Goal: Information Seeking & Learning: Learn about a topic

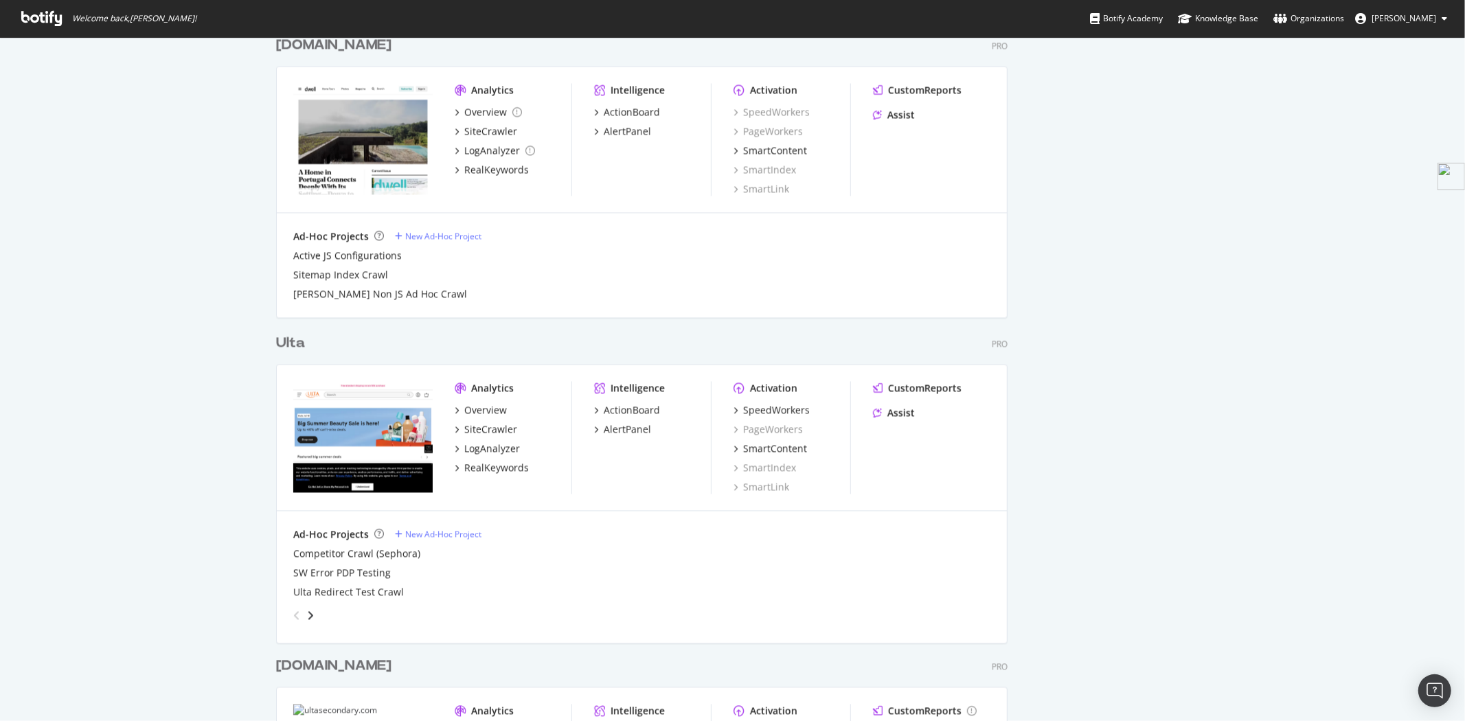
scroll to position [2469, 0]
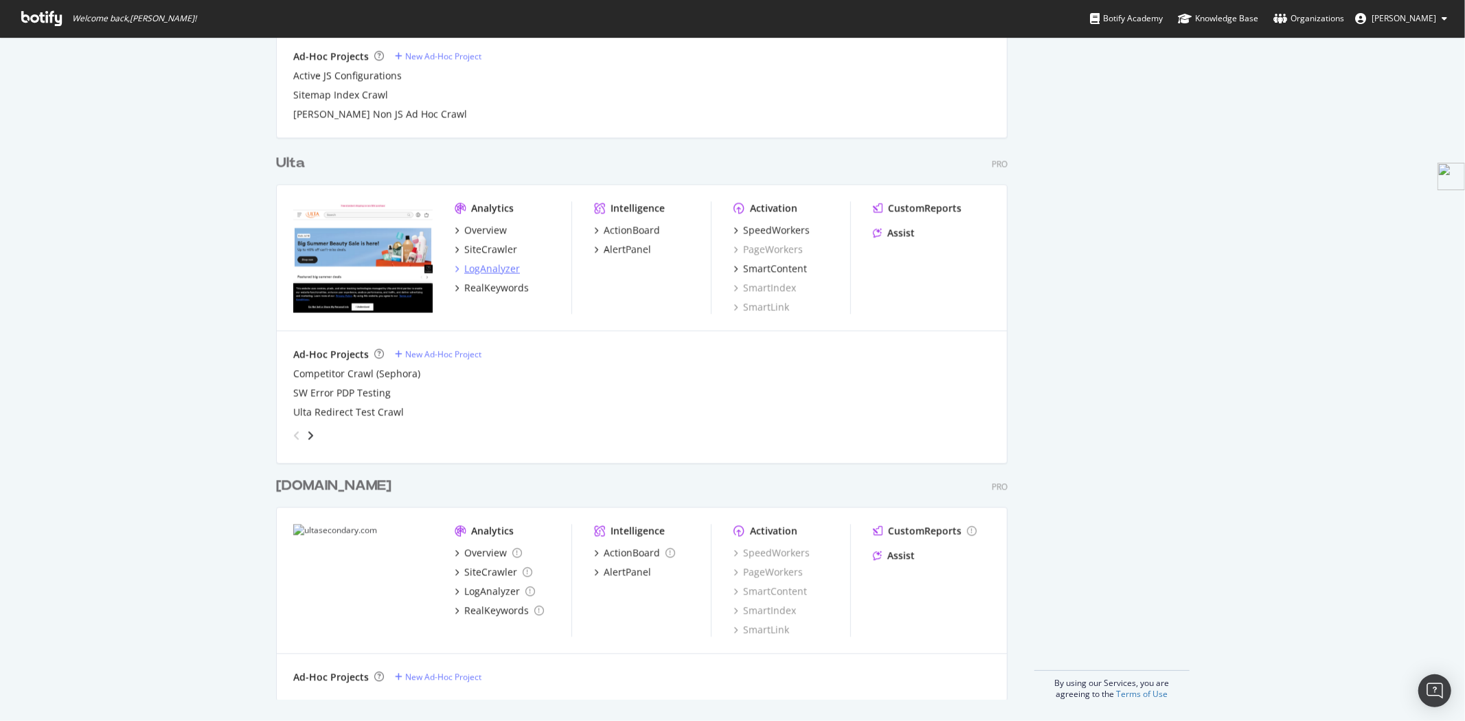
click at [482, 264] on div "LogAnalyzer" at bounding box center [492, 269] width 56 height 14
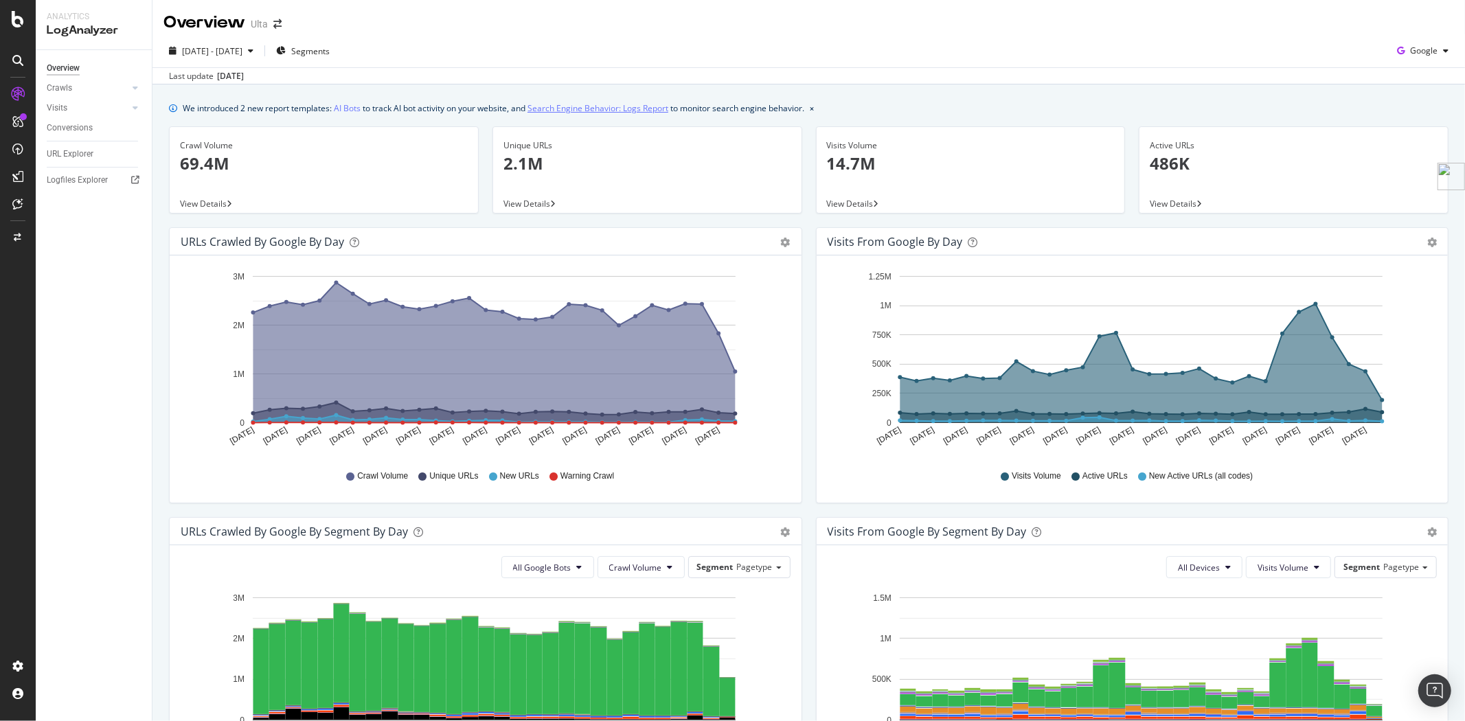
click at [571, 110] on link "Search Engine Behavior: Logs Report" at bounding box center [598, 108] width 141 height 14
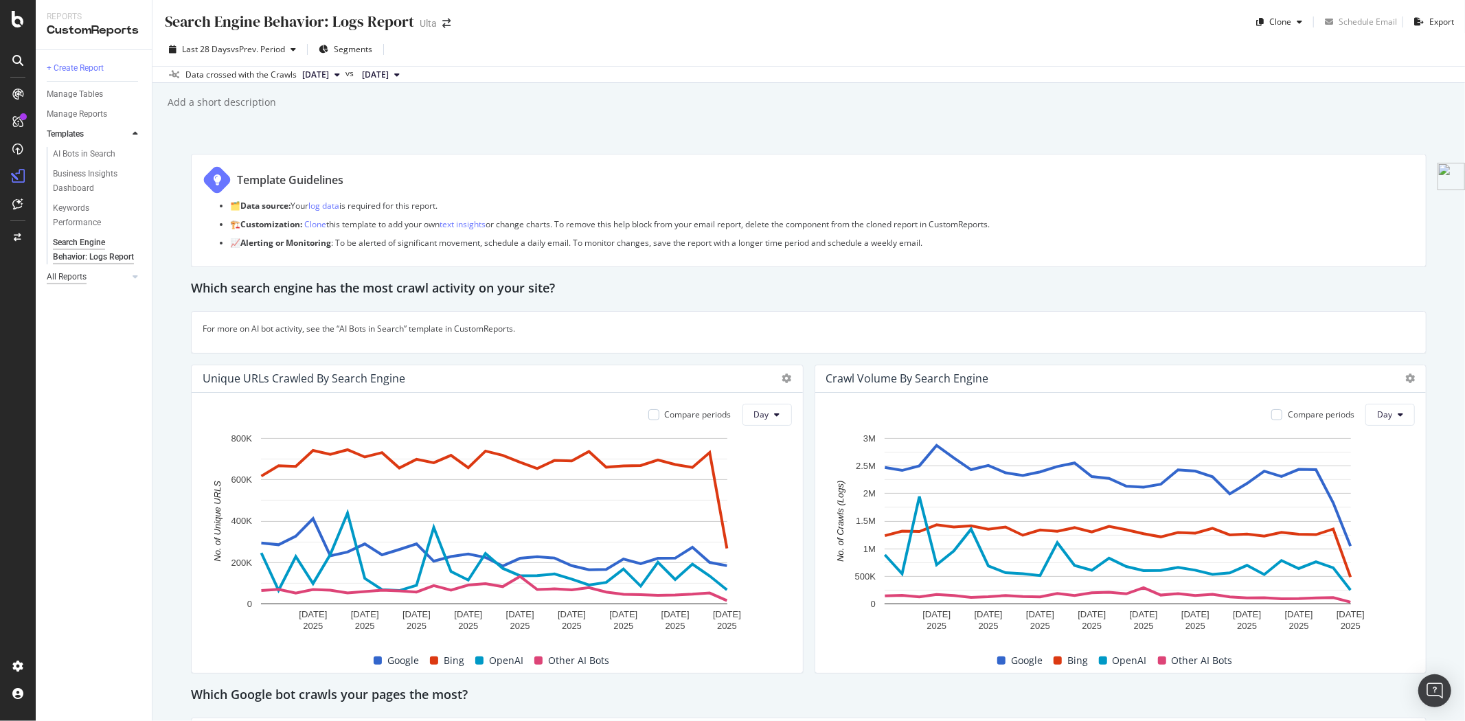
click at [70, 284] on div "All Reports" at bounding box center [67, 277] width 40 height 14
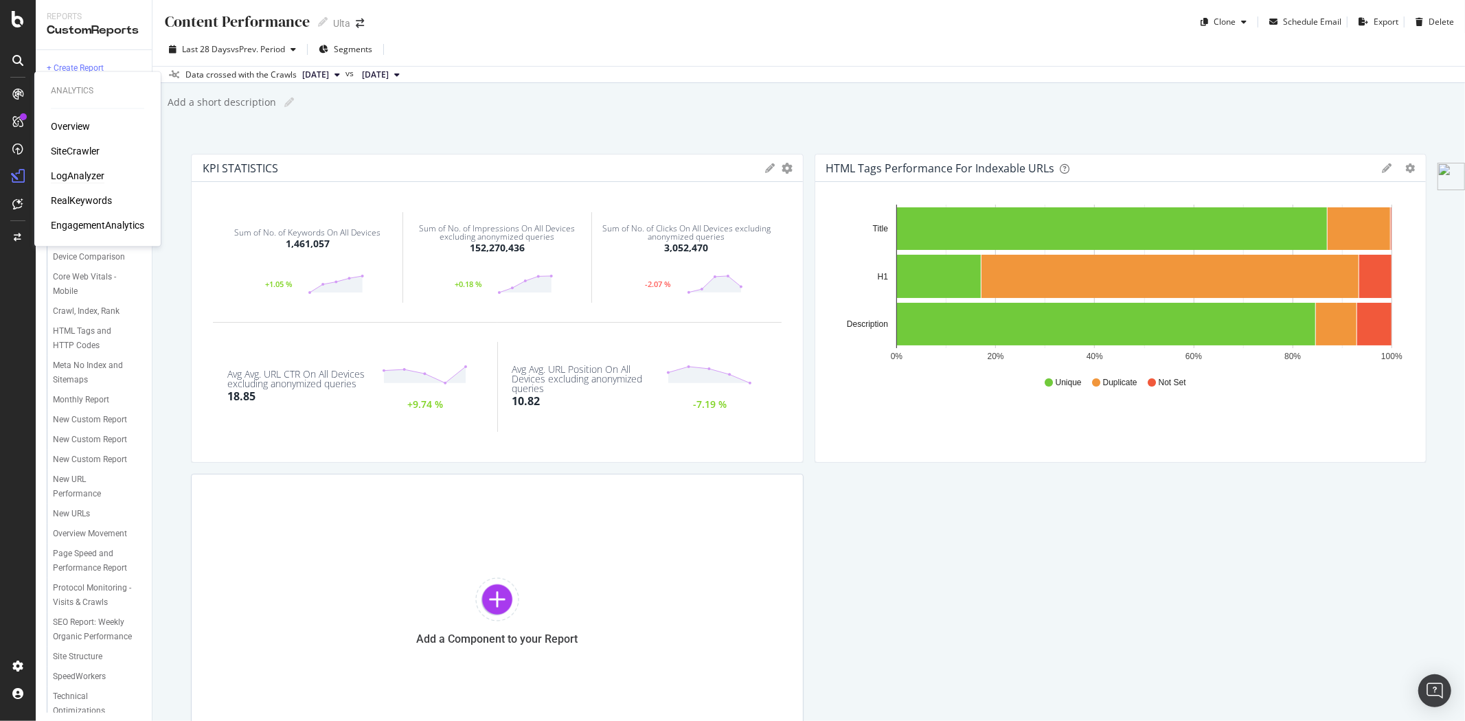
click at [79, 177] on div "LogAnalyzer" at bounding box center [78, 177] width 54 height 14
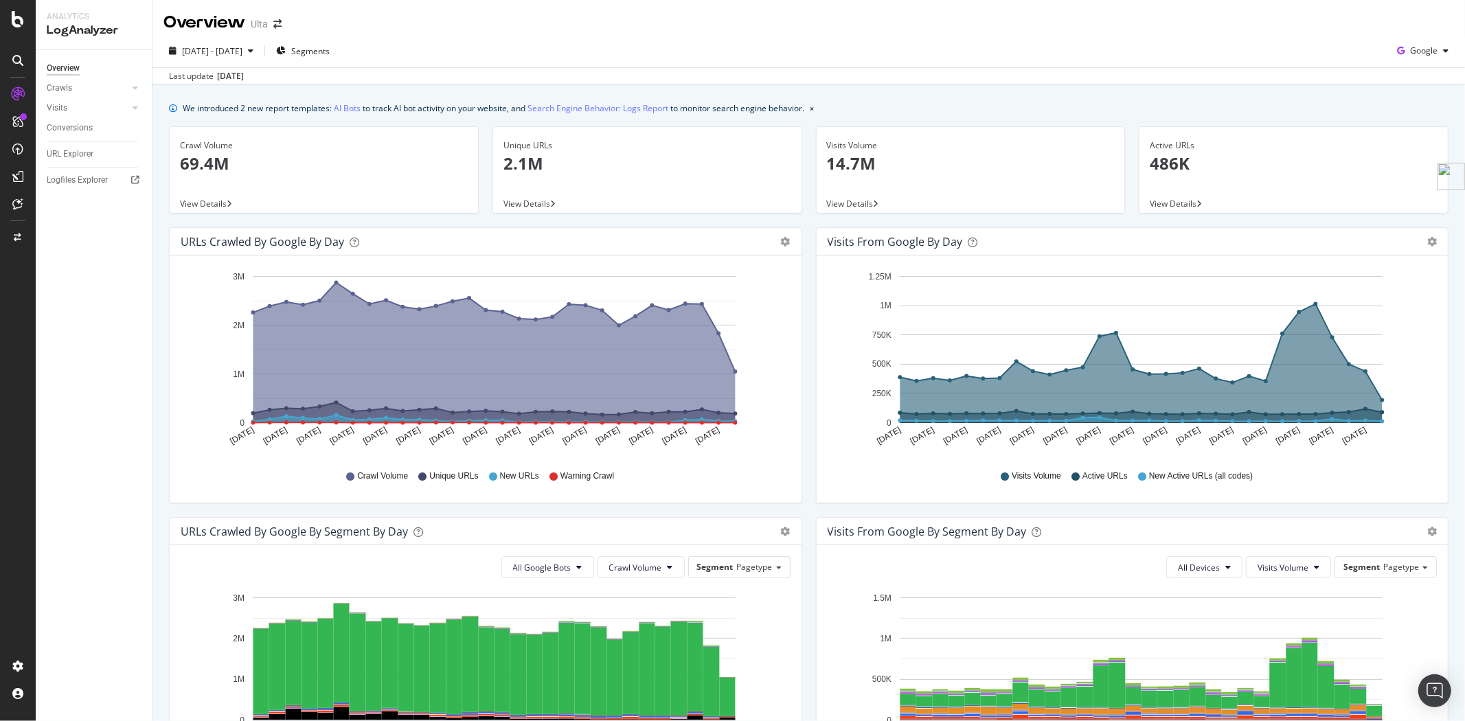
click at [857, 201] on span "View Details" at bounding box center [850, 204] width 47 height 12
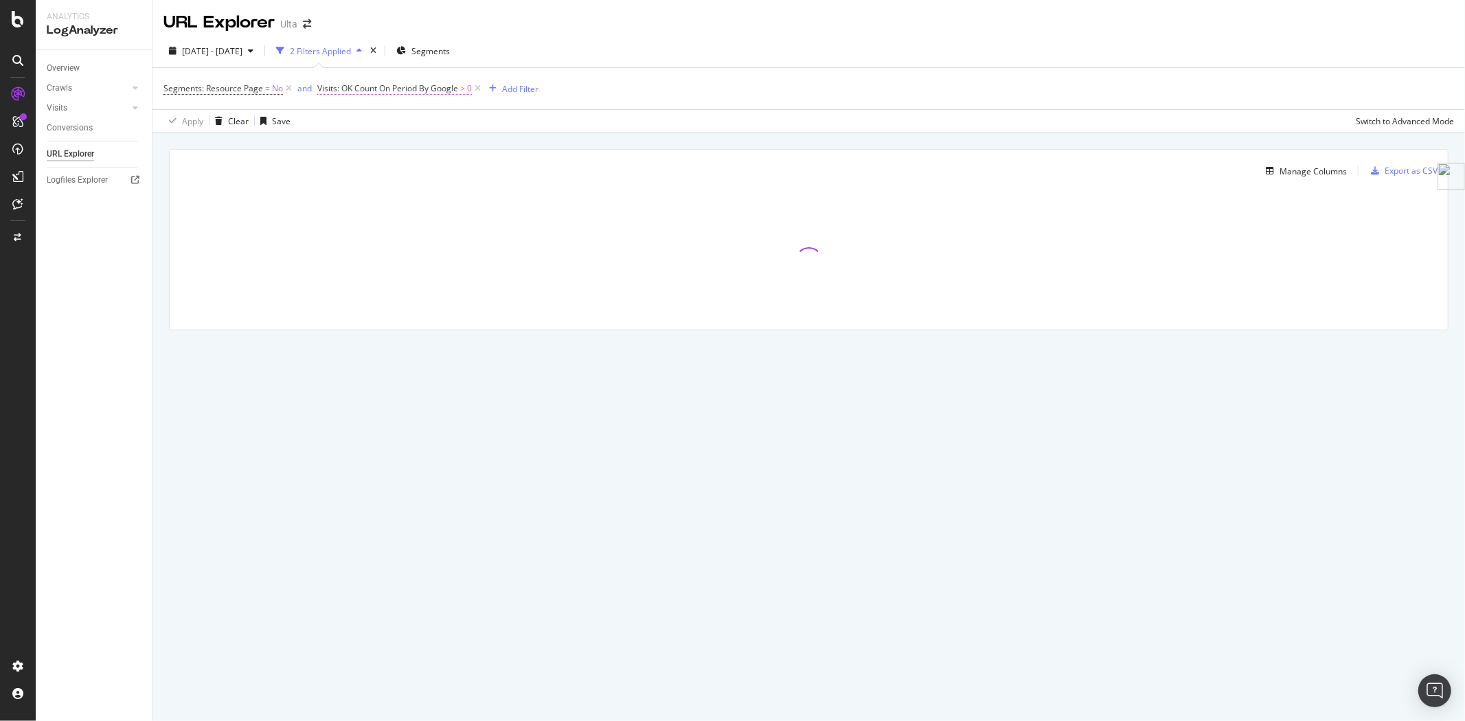
click at [420, 93] on span "Visits: OK Count On Period By Google" at bounding box center [387, 88] width 141 height 12
click at [370, 120] on icon at bounding box center [373, 121] width 10 height 8
click at [358, 150] on span "By Google" at bounding box center [355, 150] width 41 height 12
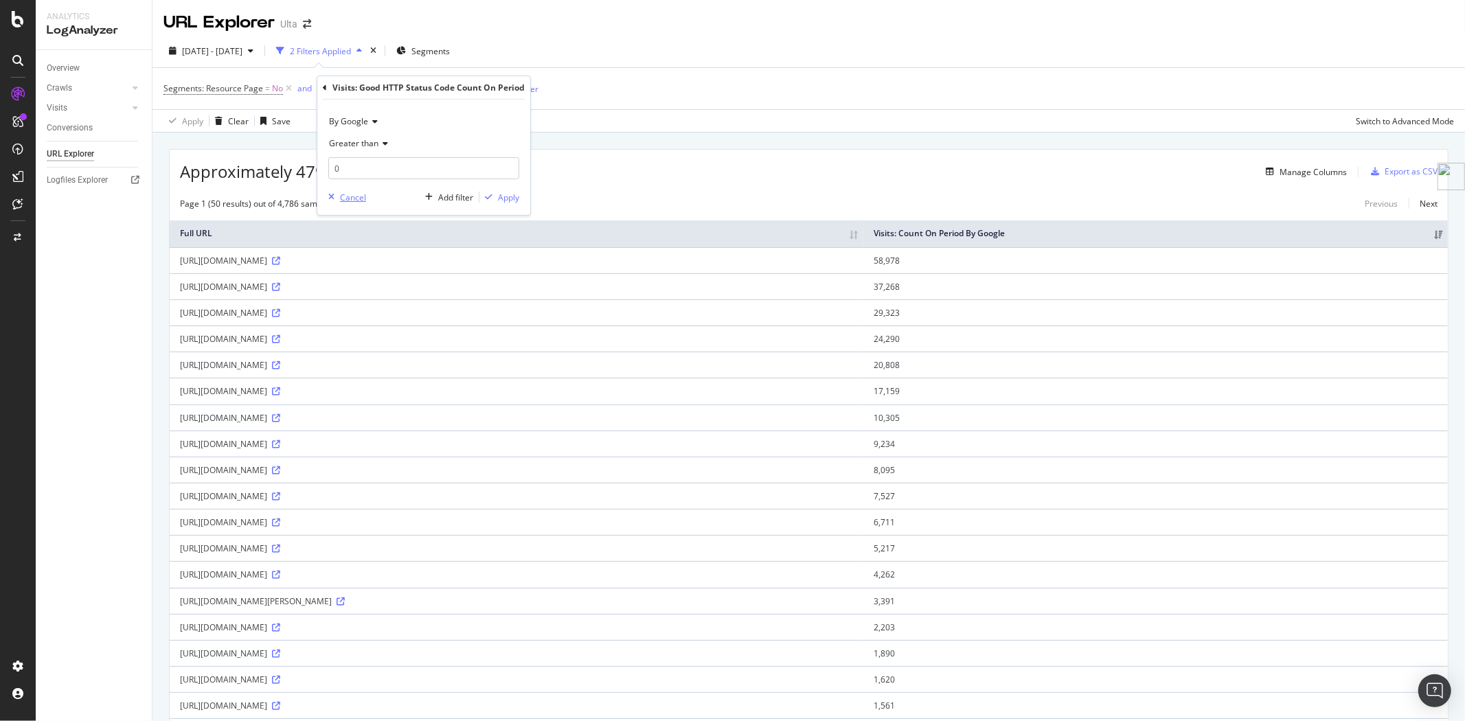
click at [356, 194] on div "Cancel" at bounding box center [353, 198] width 26 height 12
click at [412, 49] on div "[DATE] - [DATE] 2 Filters Applied Segments" at bounding box center [309, 51] width 292 height 22
click at [376, 49] on icon "times" at bounding box center [373, 51] width 6 height 8
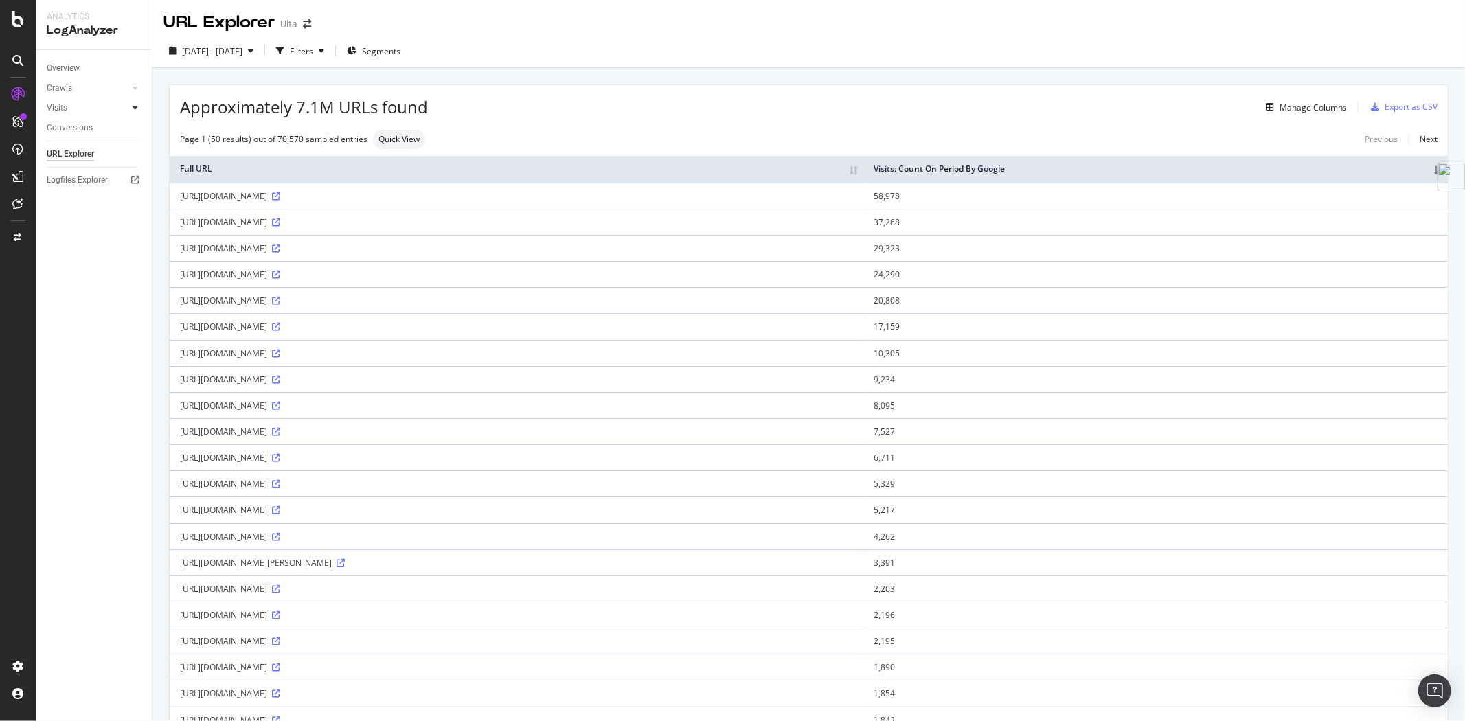
click at [135, 107] on icon at bounding box center [135, 108] width 5 height 8
click at [56, 108] on div "Visits" at bounding box center [57, 108] width 21 height 14
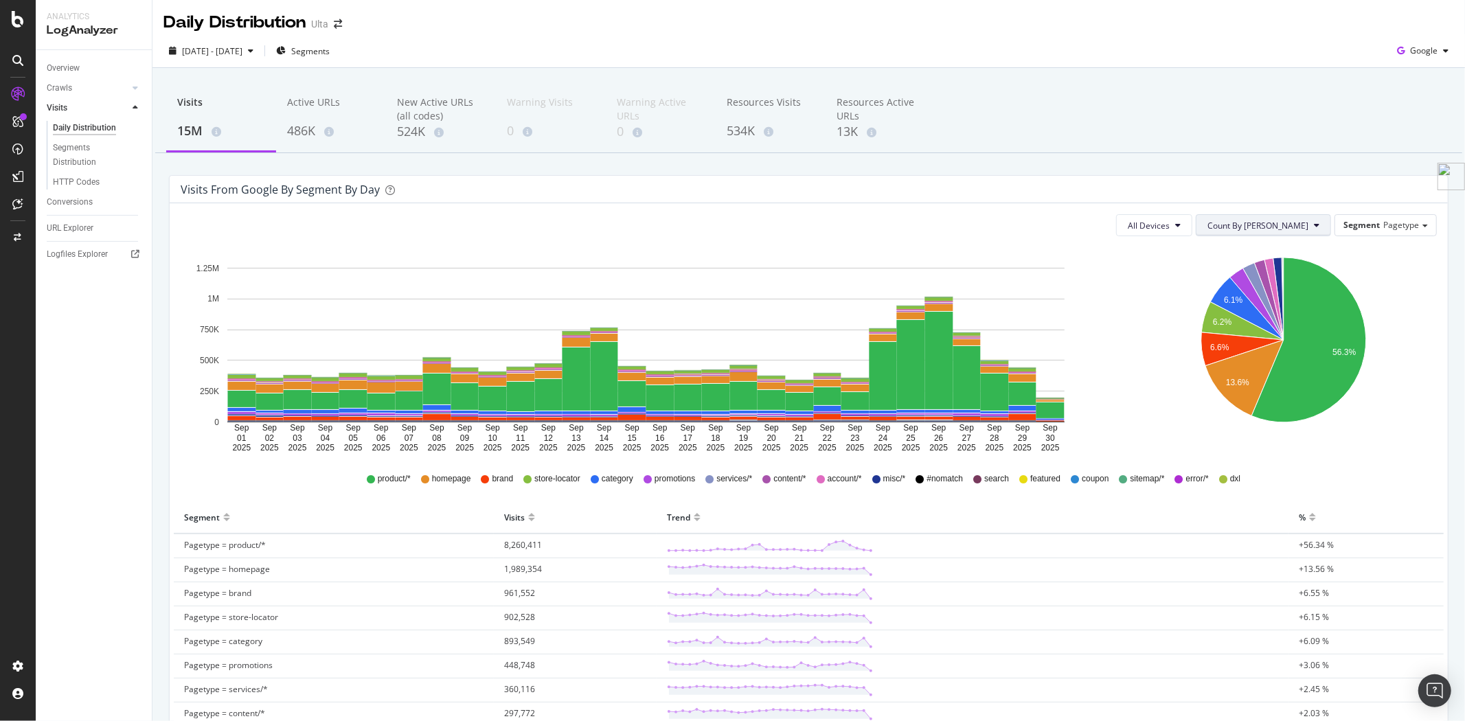
click at [1258, 223] on span "Count By [PERSON_NAME]" at bounding box center [1258, 226] width 101 height 12
click at [1170, 224] on span "All Devices" at bounding box center [1149, 226] width 42 height 12
click at [1349, 224] on span "Segment" at bounding box center [1362, 225] width 36 height 12
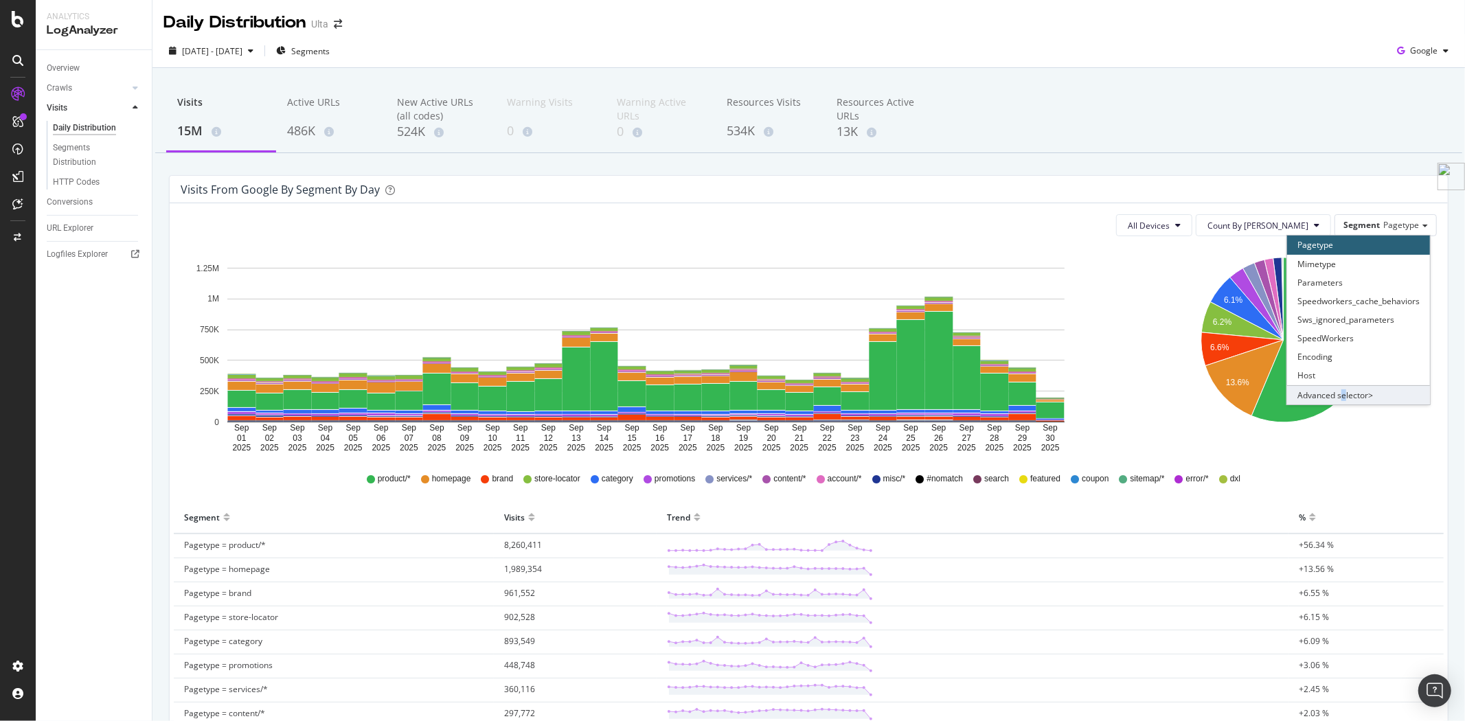
click at [1333, 394] on div "Advanced selector >" at bounding box center [1358, 394] width 143 height 19
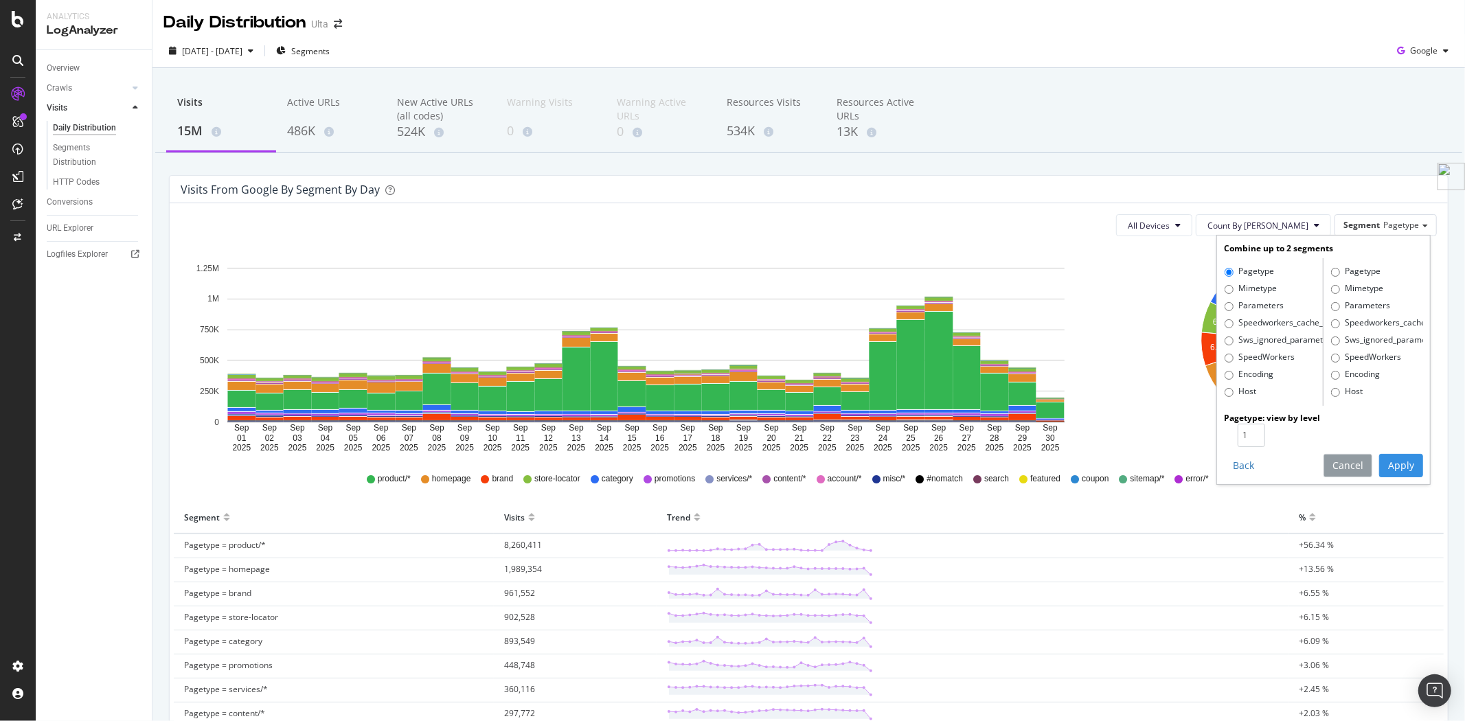
click at [1333, 469] on button "Cancel" at bounding box center [1348, 465] width 49 height 23
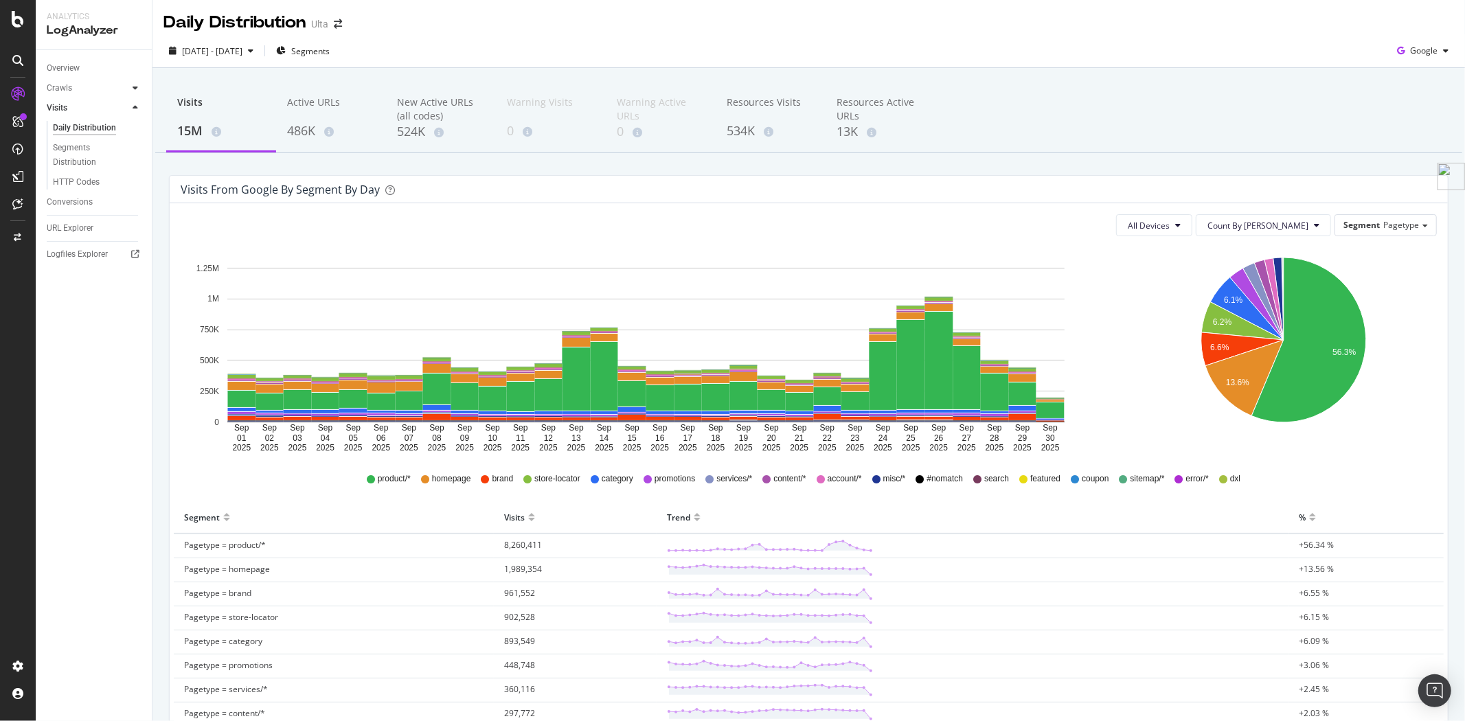
click at [137, 87] on icon at bounding box center [135, 88] width 5 height 8
click at [60, 64] on div "Overview" at bounding box center [63, 68] width 33 height 14
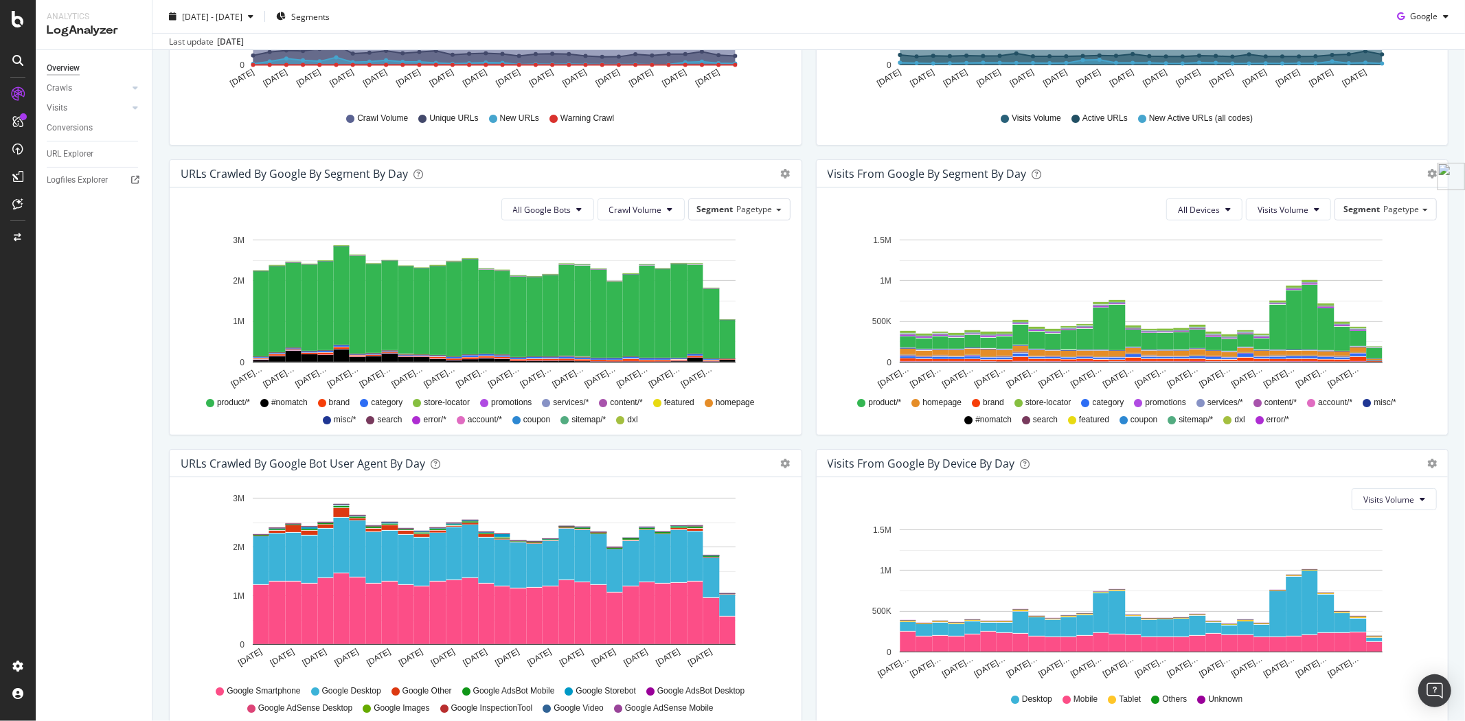
scroll to position [424, 0]
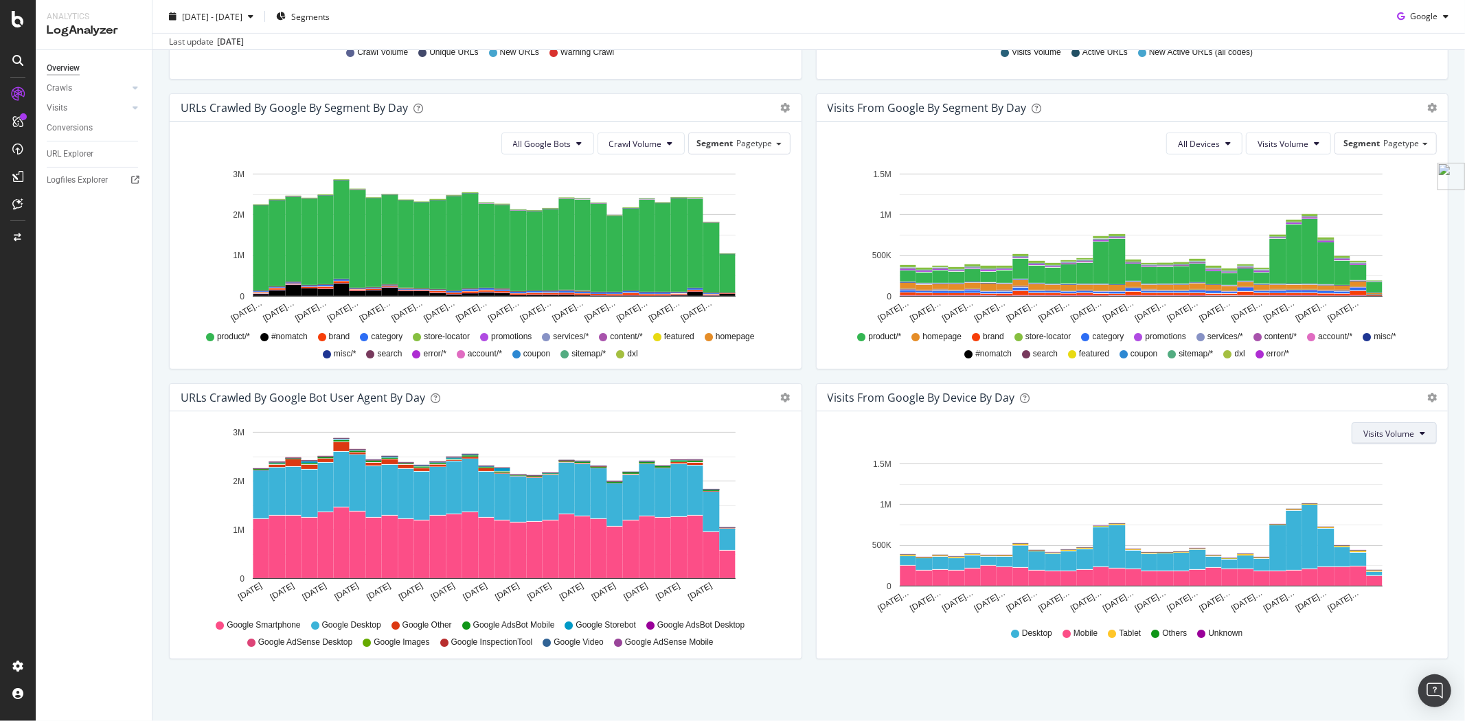
click at [1384, 440] on button "Visits Volume" at bounding box center [1394, 433] width 85 height 22
click at [795, 416] on div "Hold CTRL while clicking to filter the report. [DATE] [DATE] [DATE] [DATE] [DAT…" at bounding box center [486, 534] width 632 height 247
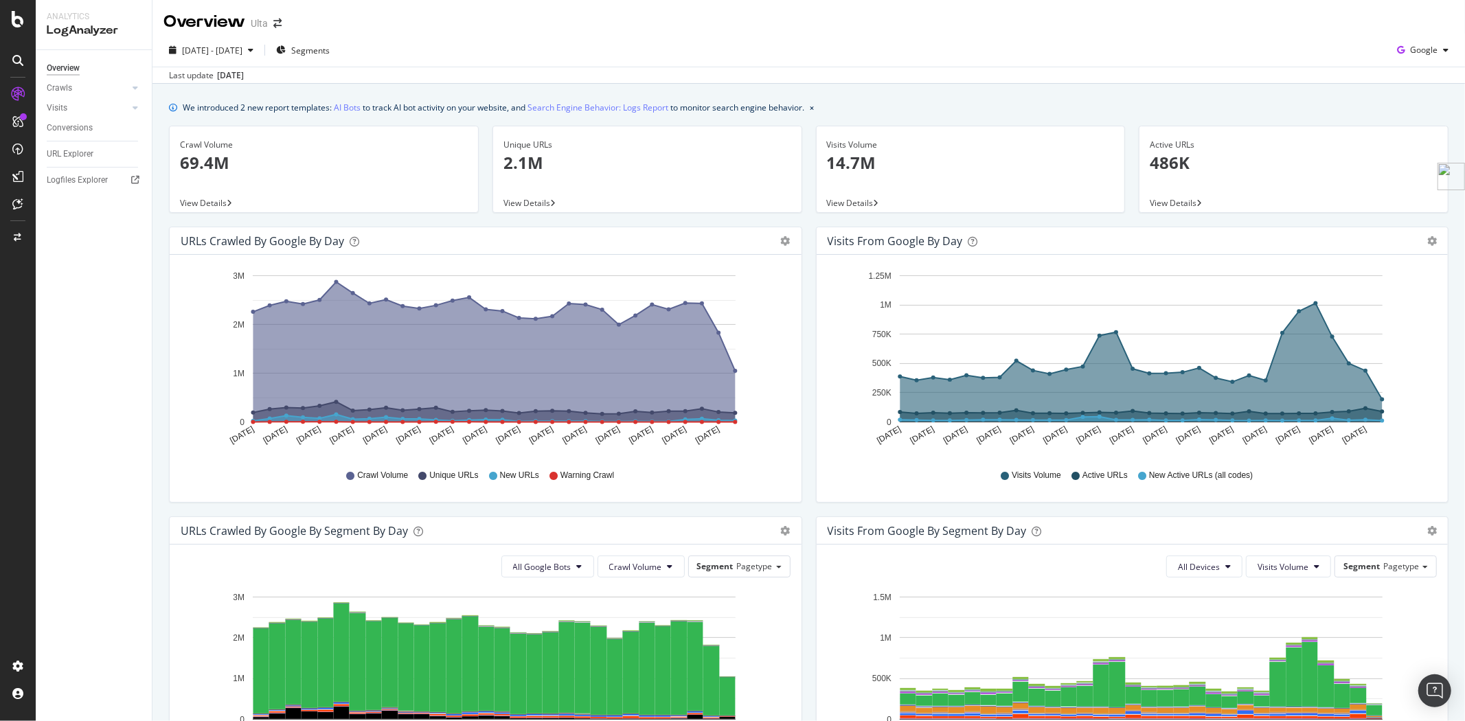
scroll to position [0, 0]
click at [328, 58] on div "Segments" at bounding box center [303, 51] width 54 height 21
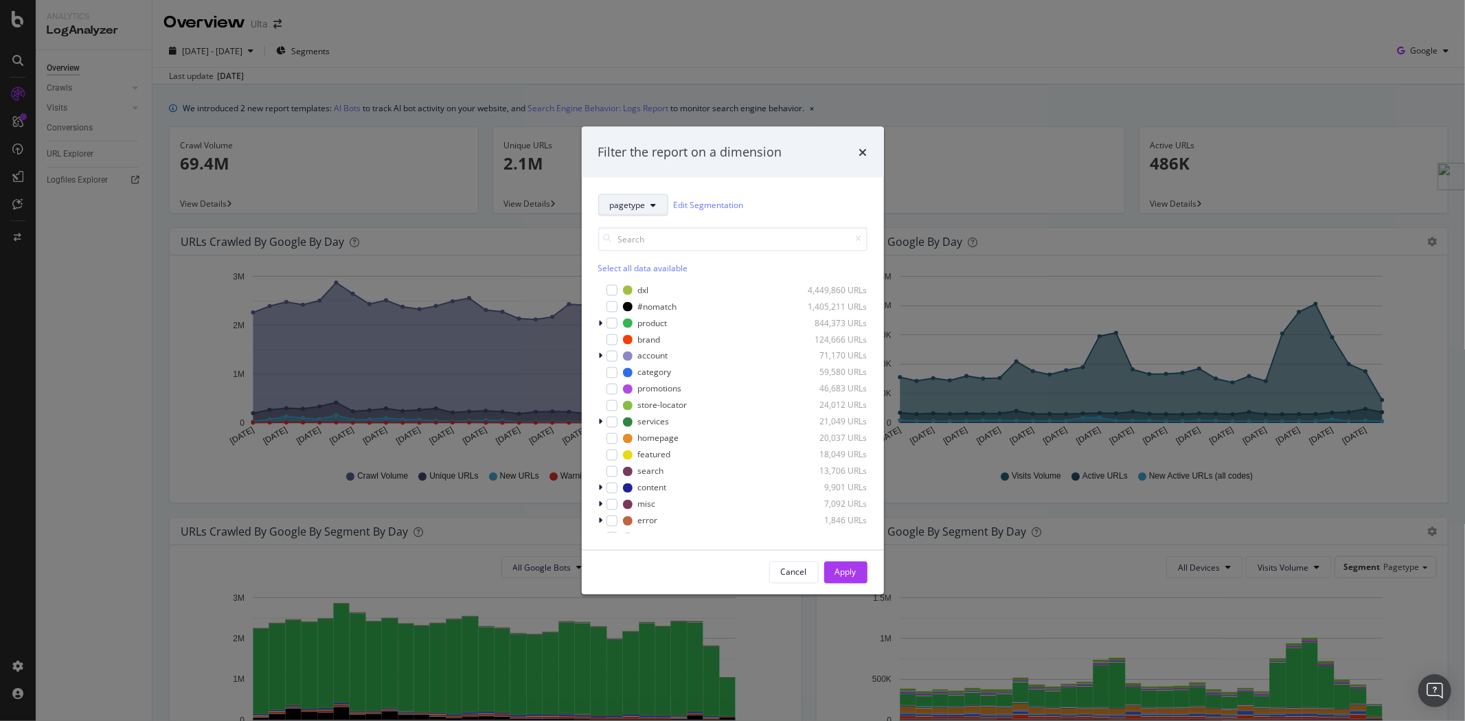
click at [639, 203] on span "pagetype" at bounding box center [628, 205] width 36 height 12
click at [628, 426] on span "host" at bounding box center [671, 432] width 122 height 12
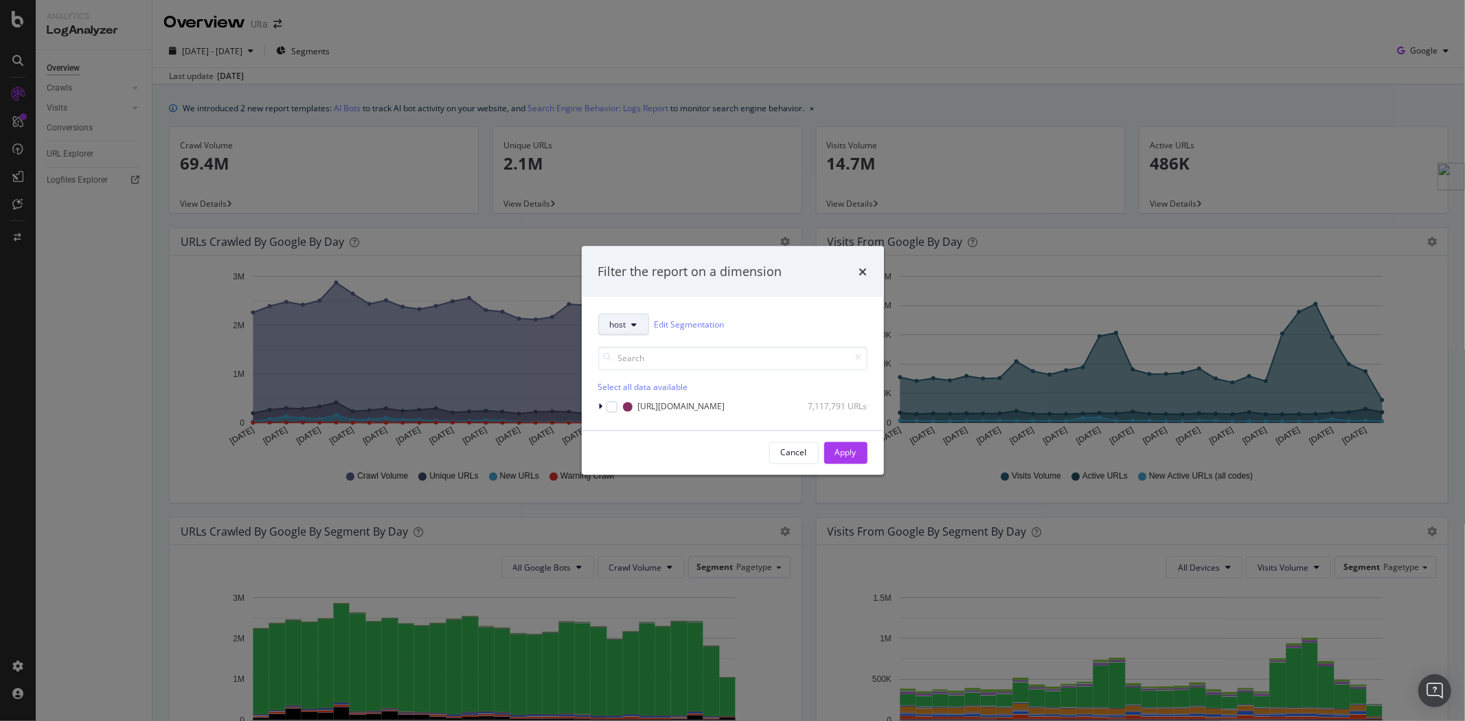
click at [642, 328] on button "host" at bounding box center [623, 324] width 51 height 22
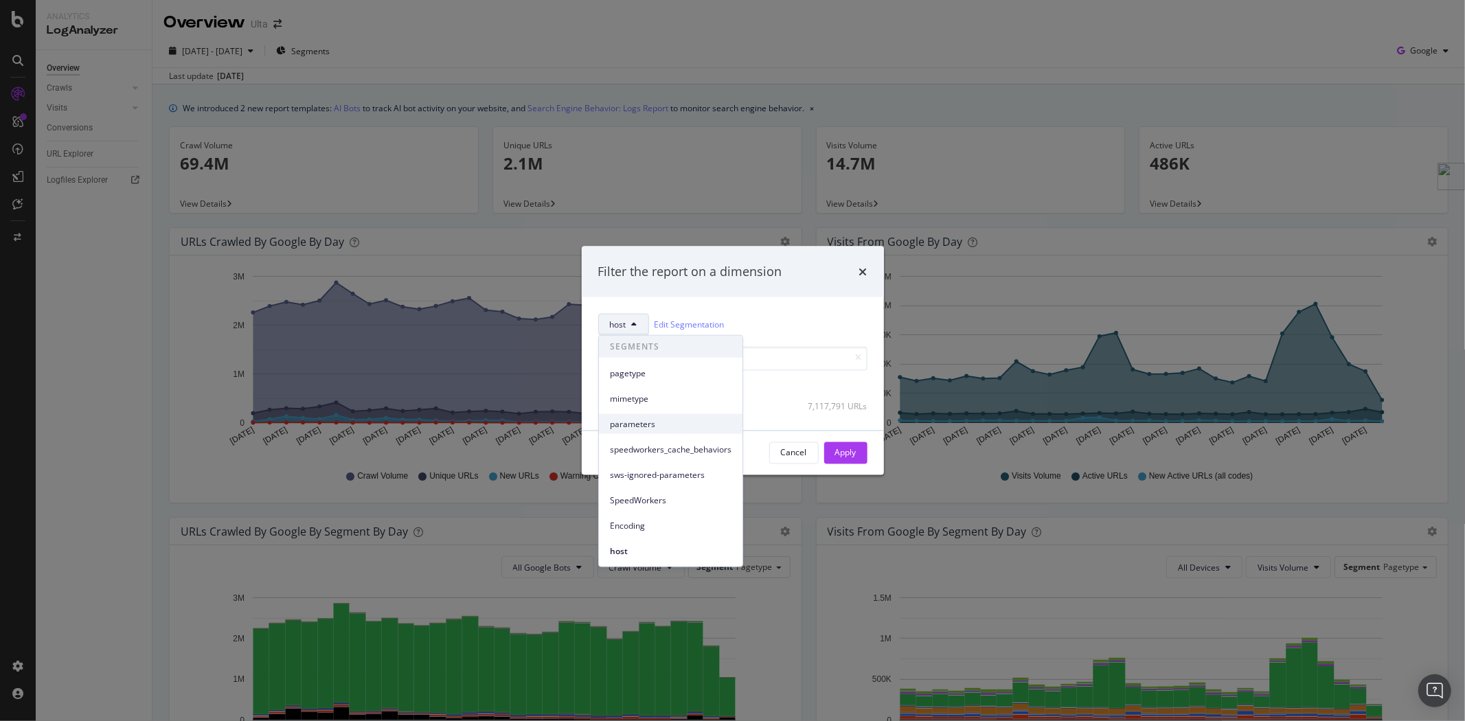
click at [628, 424] on span "parameters" at bounding box center [671, 424] width 122 height 12
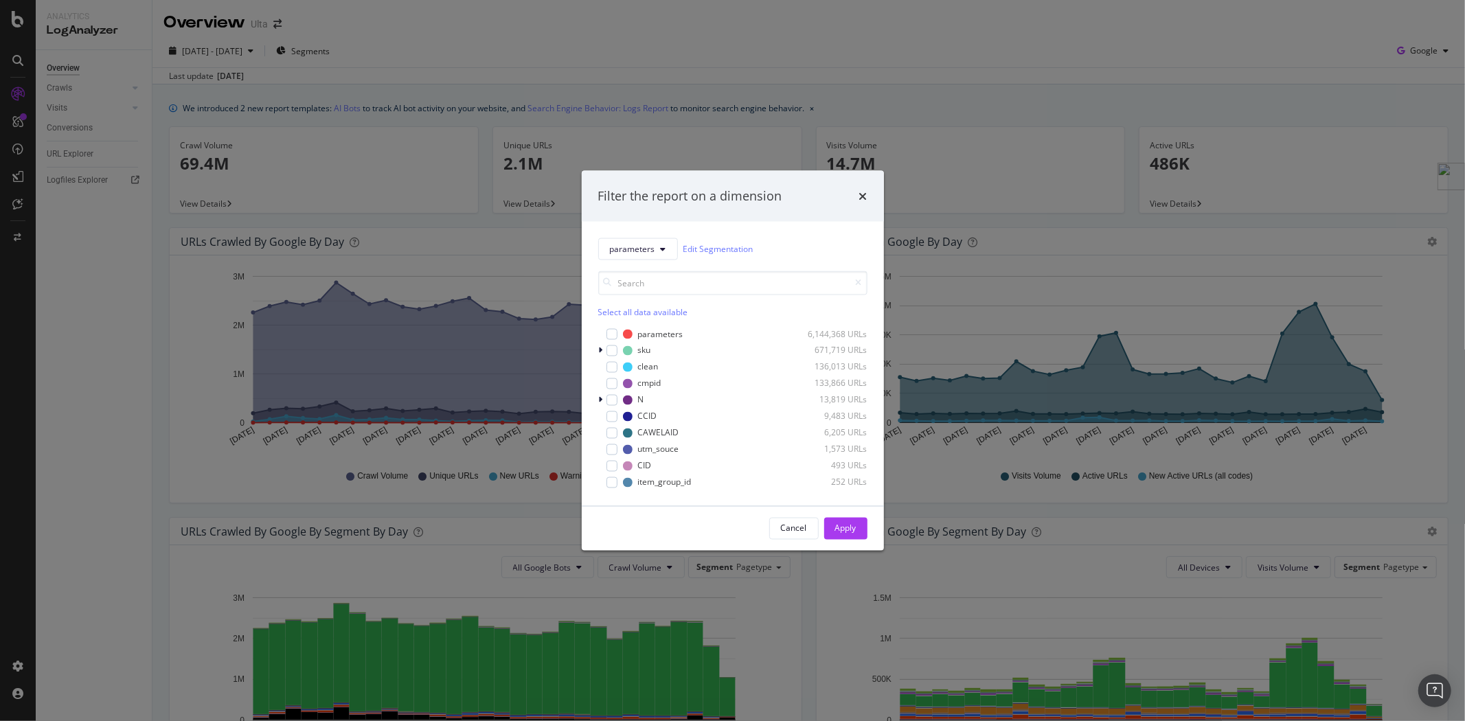
click at [636, 314] on div "Select all data available" at bounding box center [732, 312] width 269 height 12
click at [613, 383] on icon "modal" at bounding box center [612, 383] width 6 height 7
click at [609, 411] on div "modal" at bounding box center [612, 416] width 11 height 11
click at [609, 428] on div "modal" at bounding box center [612, 432] width 11 height 11
click at [614, 450] on icon "modal" at bounding box center [612, 449] width 6 height 7
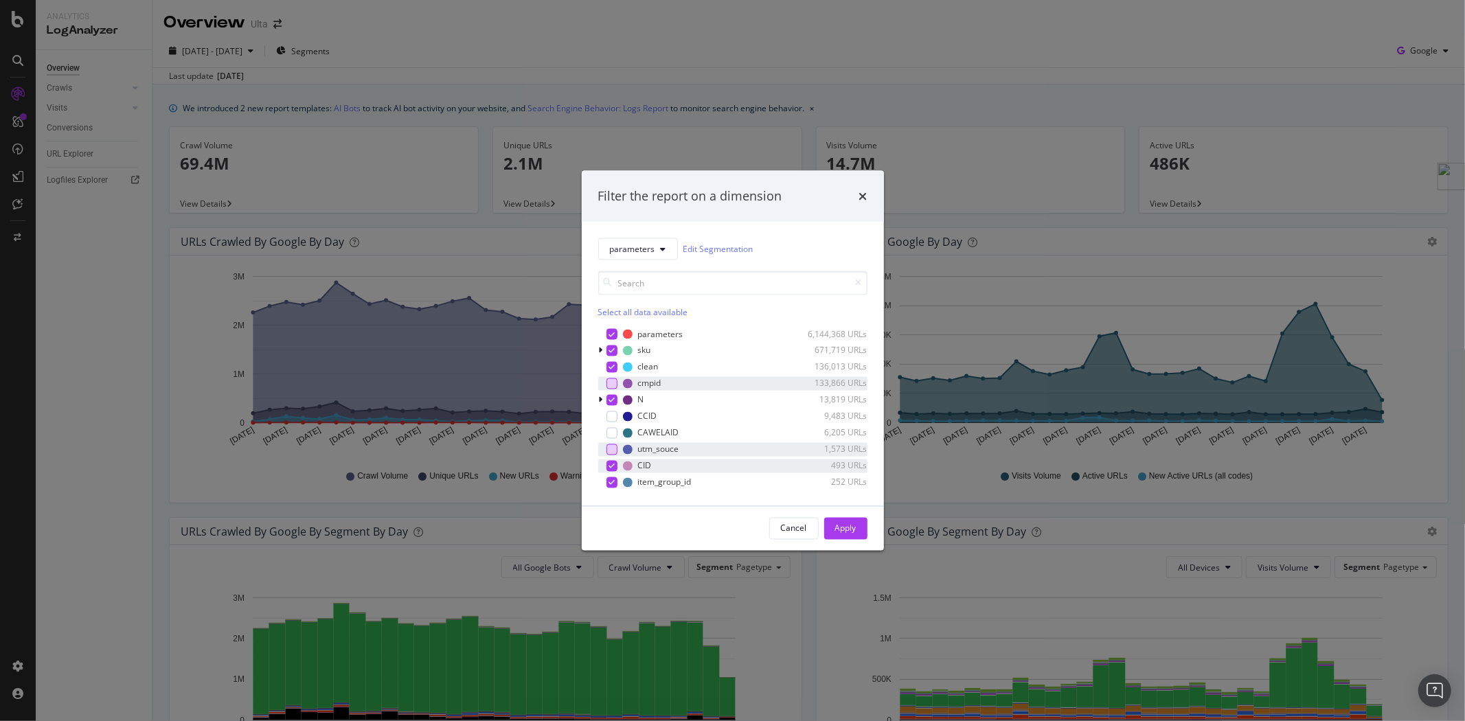
click at [612, 462] on icon "modal" at bounding box center [612, 465] width 6 height 7
click at [842, 528] on div "Apply" at bounding box center [845, 529] width 21 height 12
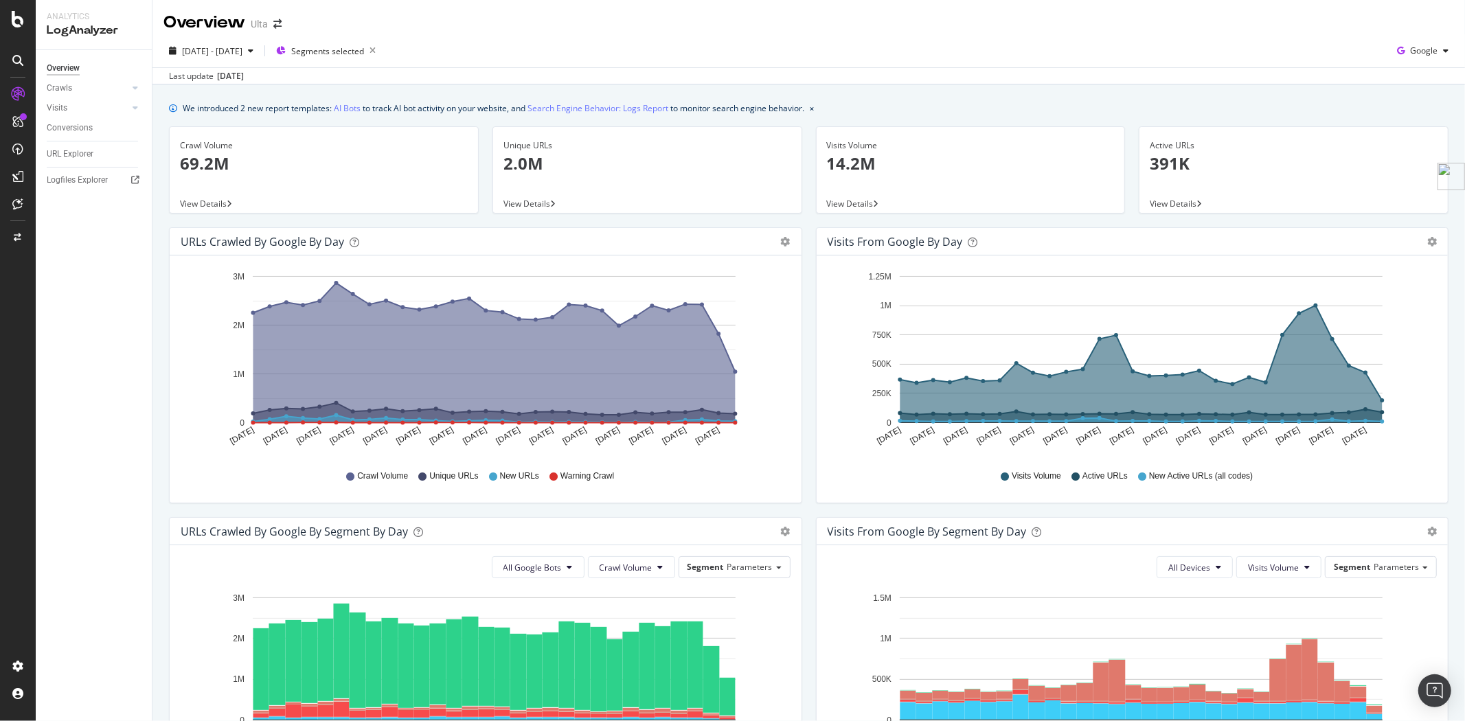
click at [1426, 241] on div "Visits from Google by day Area Table" at bounding box center [1133, 241] width 632 height 27
click at [1415, 239] on div "Area Table" at bounding box center [1425, 242] width 23 height 10
click at [1427, 238] on icon "gear" at bounding box center [1432, 242] width 10 height 10
click at [1371, 292] on span "Table" at bounding box center [1392, 293] width 110 height 19
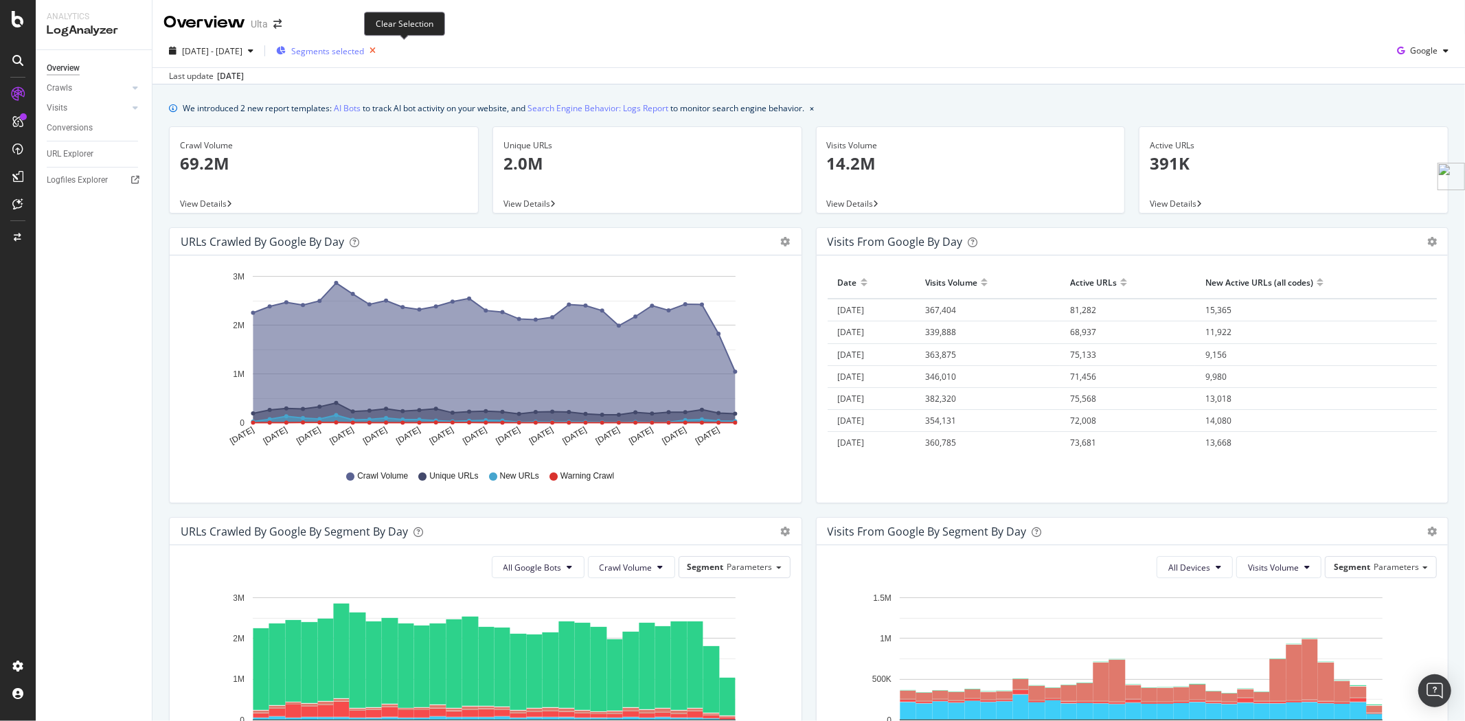
click at [381, 52] on icon "button" at bounding box center [372, 50] width 17 height 19
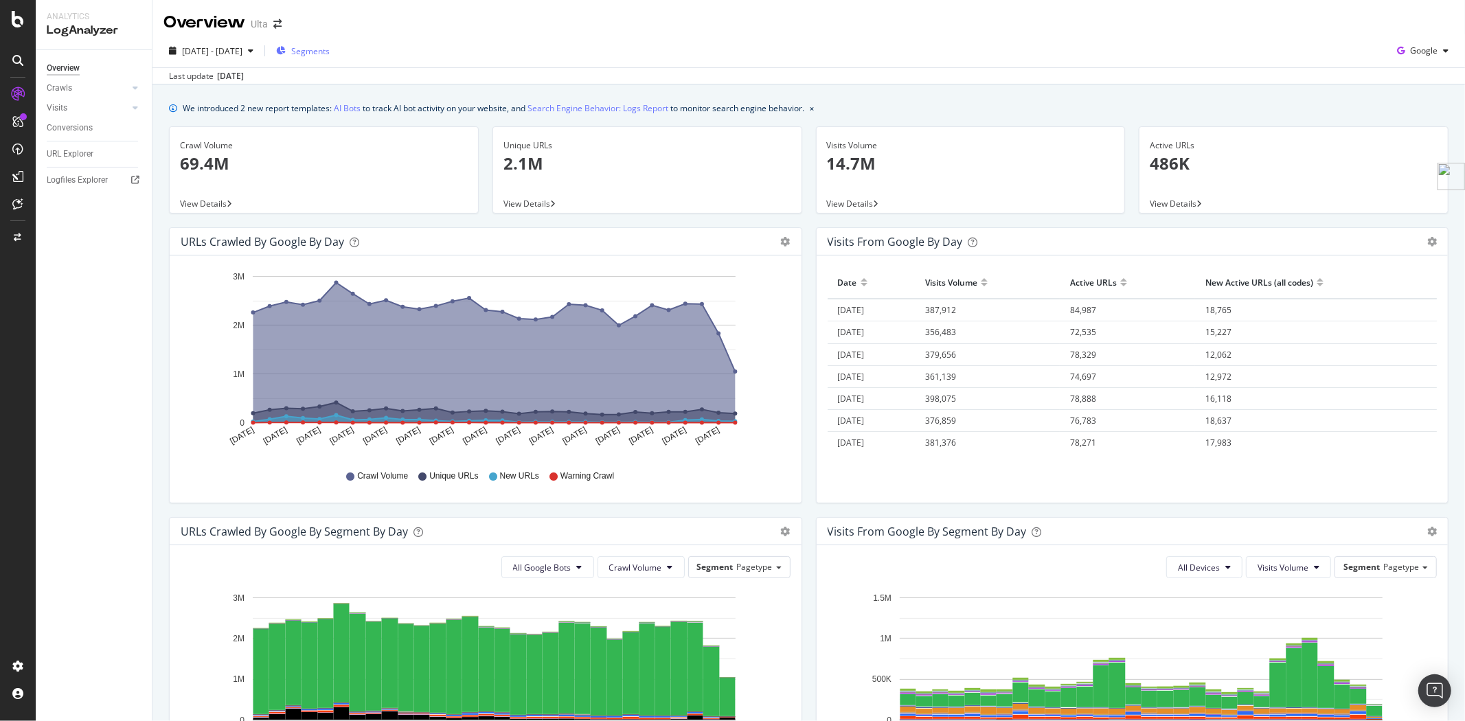
click at [852, 200] on span "View Details" at bounding box center [850, 204] width 47 height 12
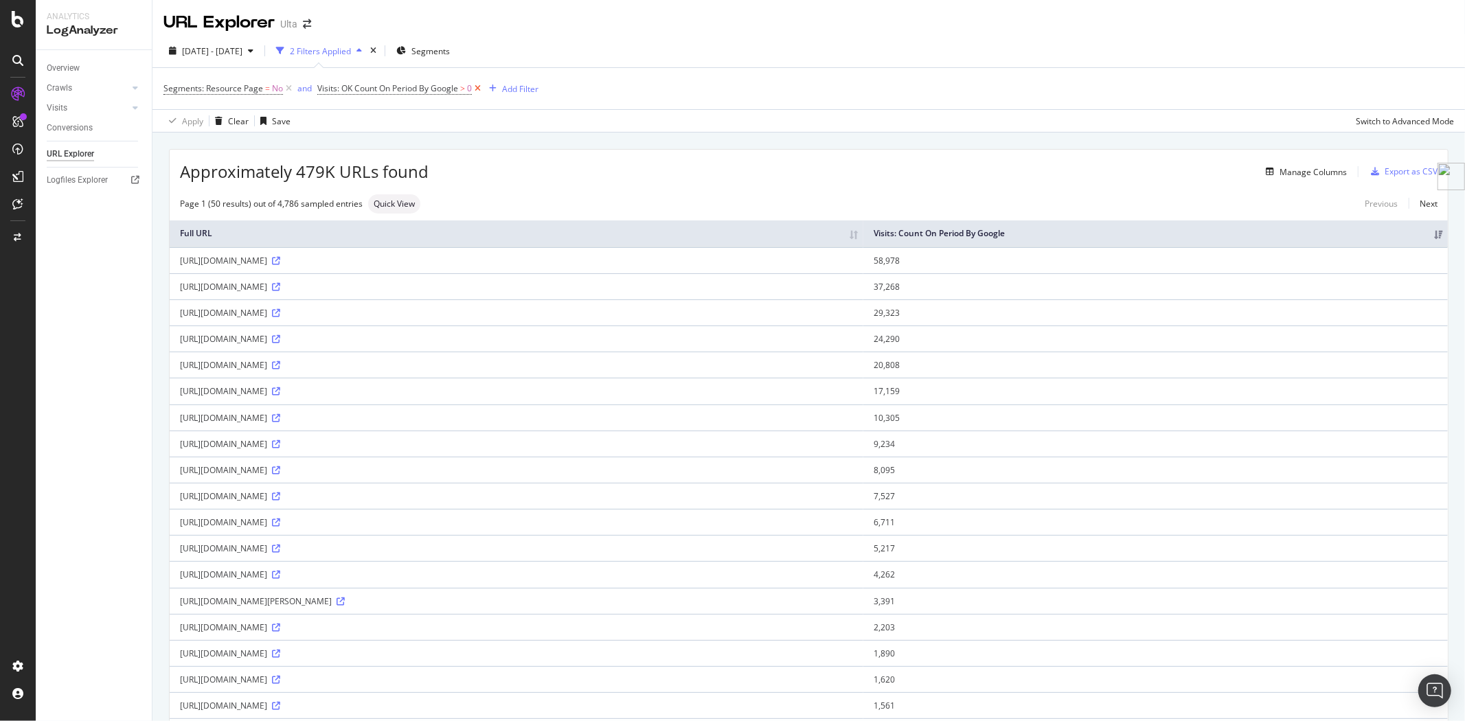
click at [479, 85] on icon at bounding box center [478, 89] width 12 height 14
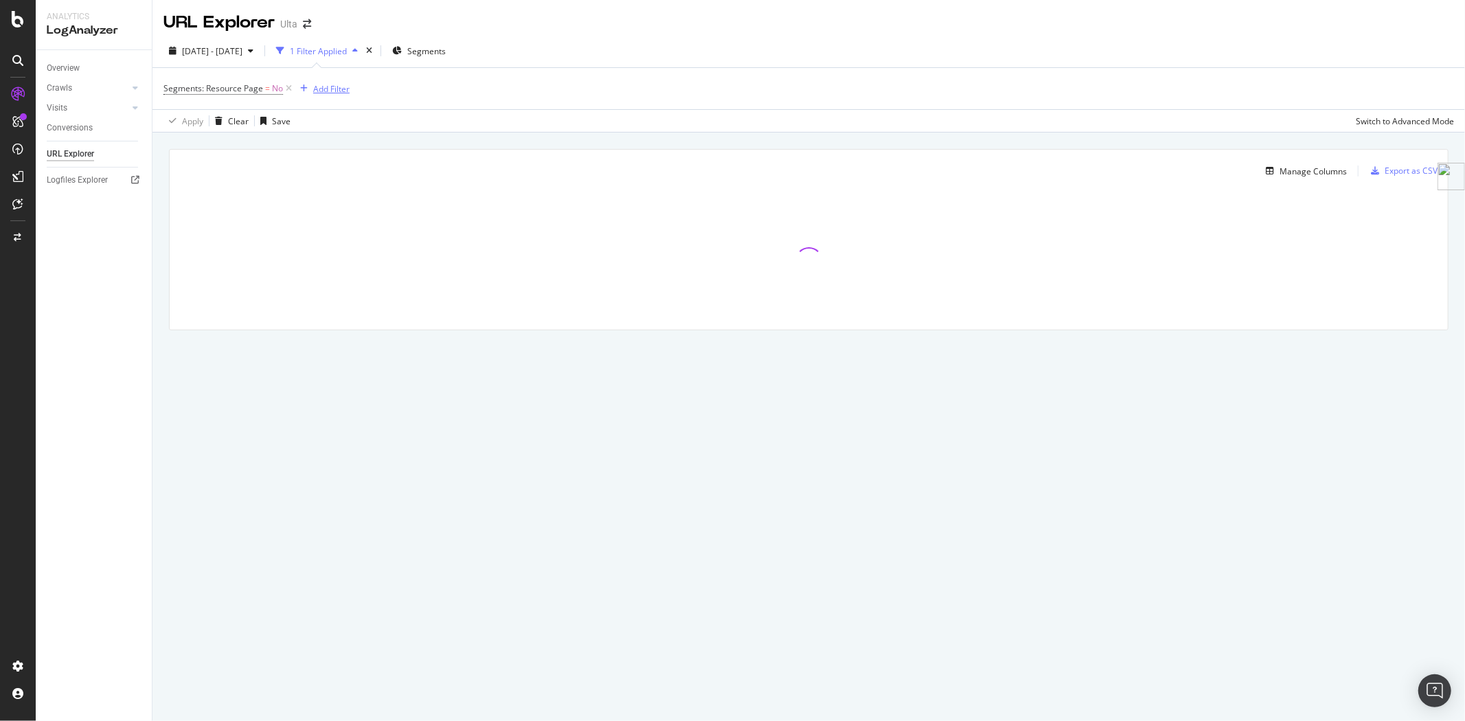
click at [339, 93] on div "Add Filter" at bounding box center [331, 89] width 36 height 12
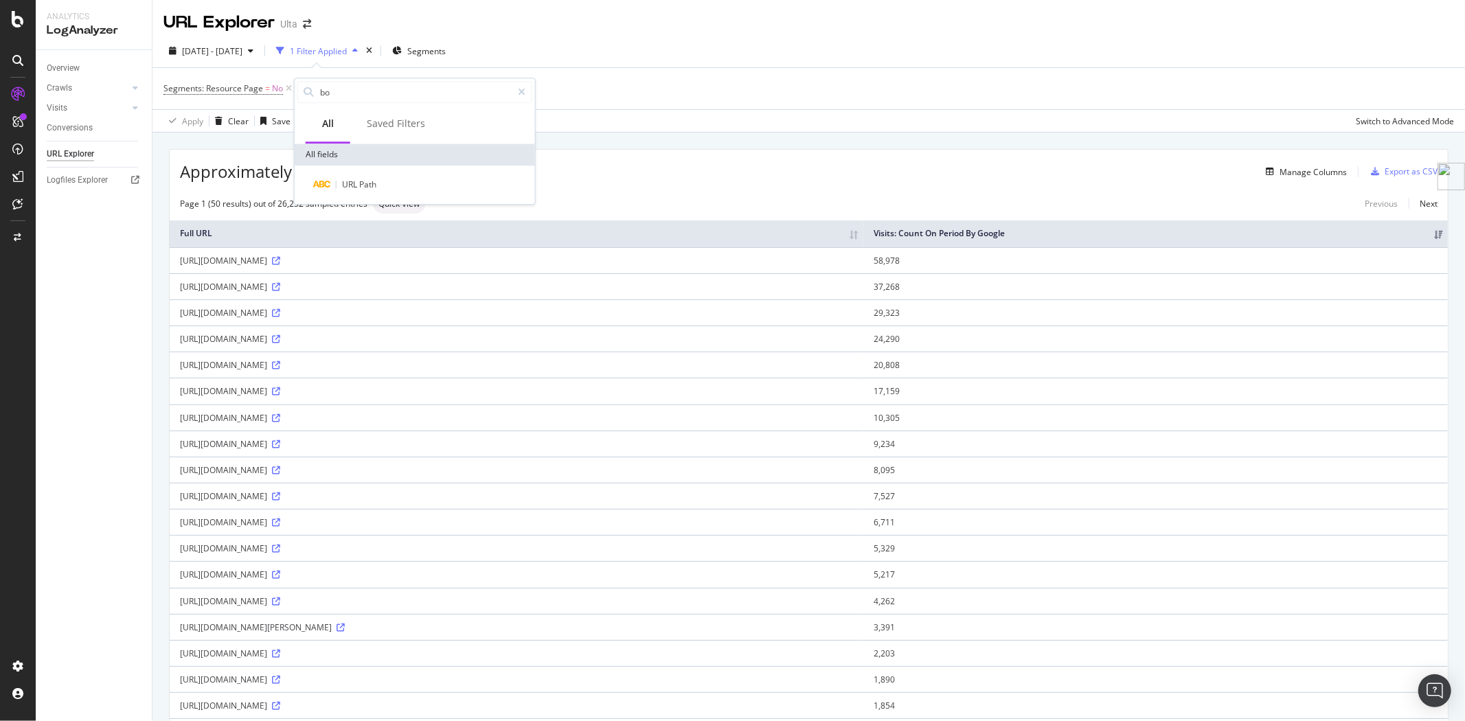
type input "b"
click at [307, 246] on icon at bounding box center [308, 246] width 4 height 8
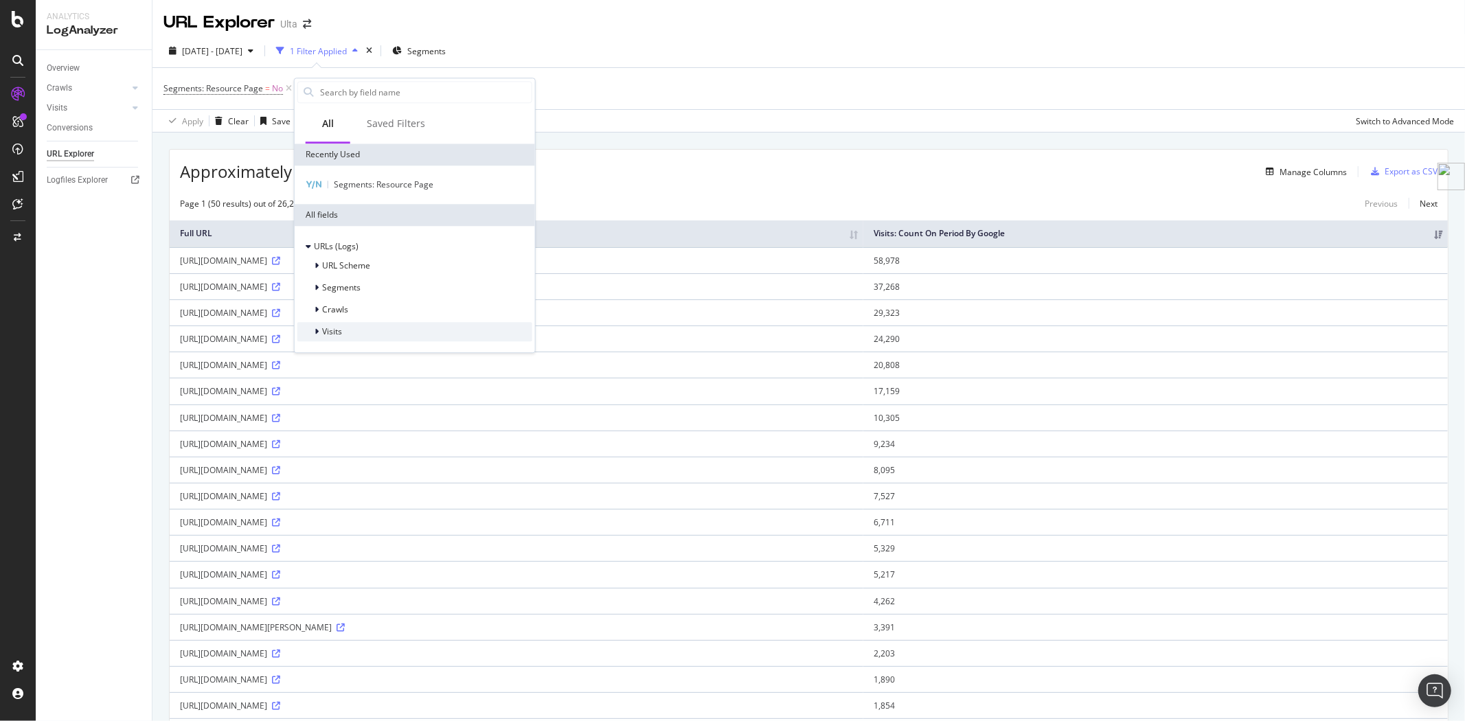
click at [317, 328] on icon at bounding box center [317, 332] width 4 height 8
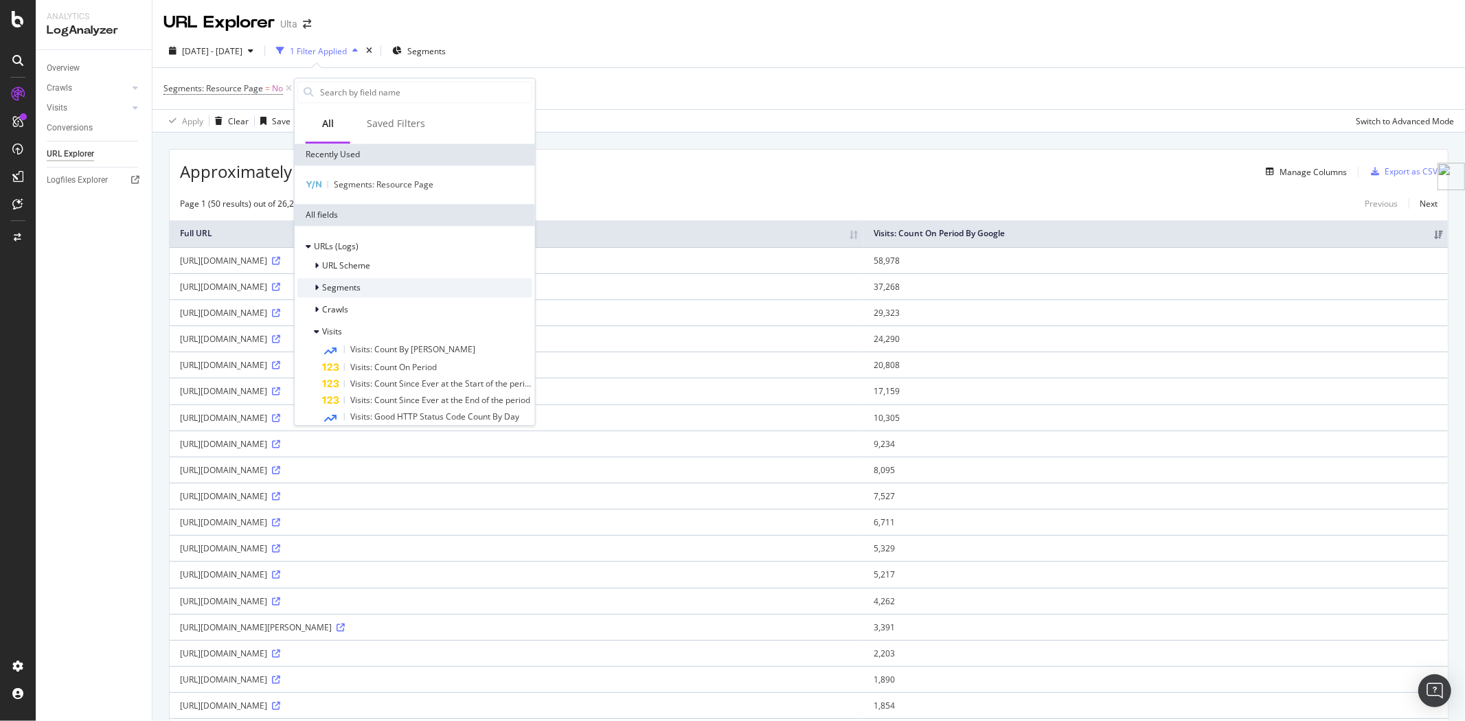
click at [316, 286] on icon at bounding box center [317, 288] width 4 height 8
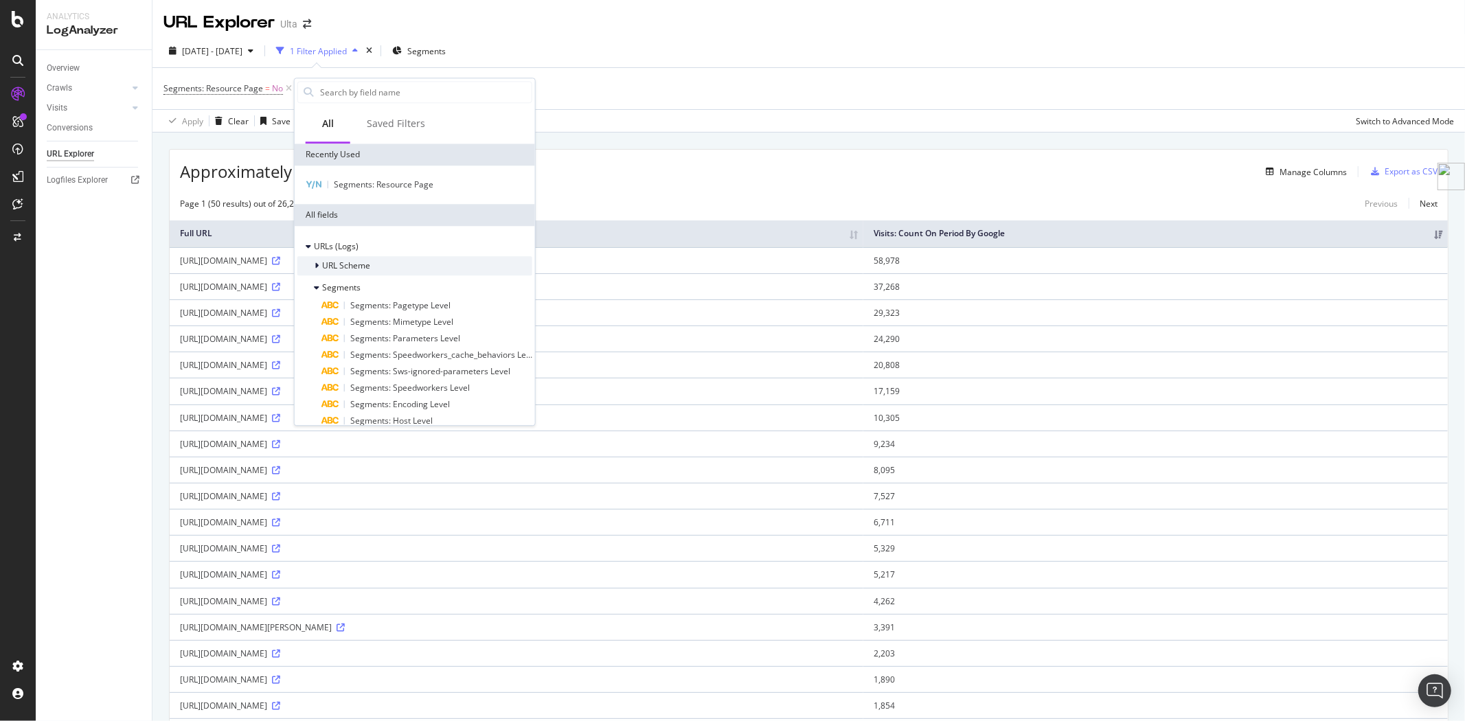
click at [316, 265] on icon at bounding box center [317, 266] width 4 height 8
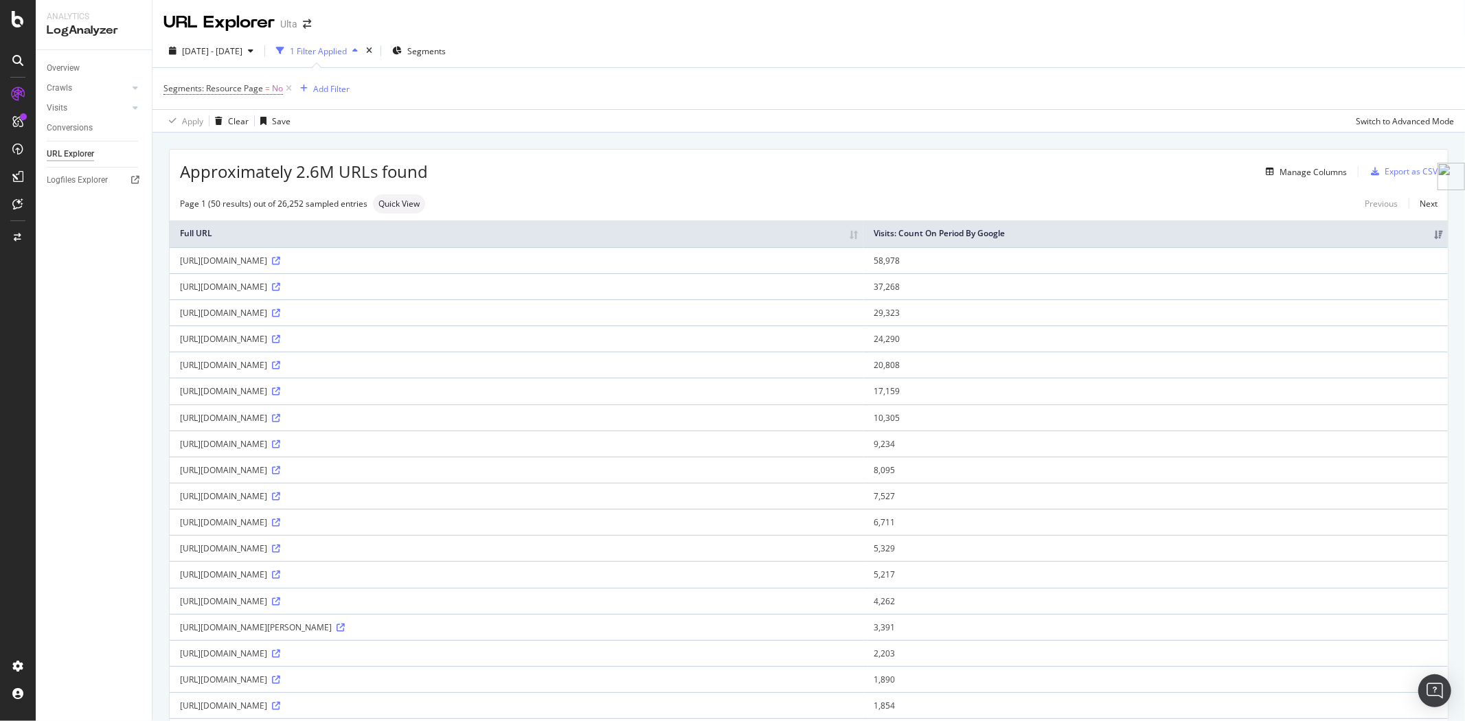
click at [980, 166] on div "Manage Columns" at bounding box center [887, 171] width 919 height 16
click at [1322, 174] on div "Manage Columns" at bounding box center [1313, 172] width 67 height 12
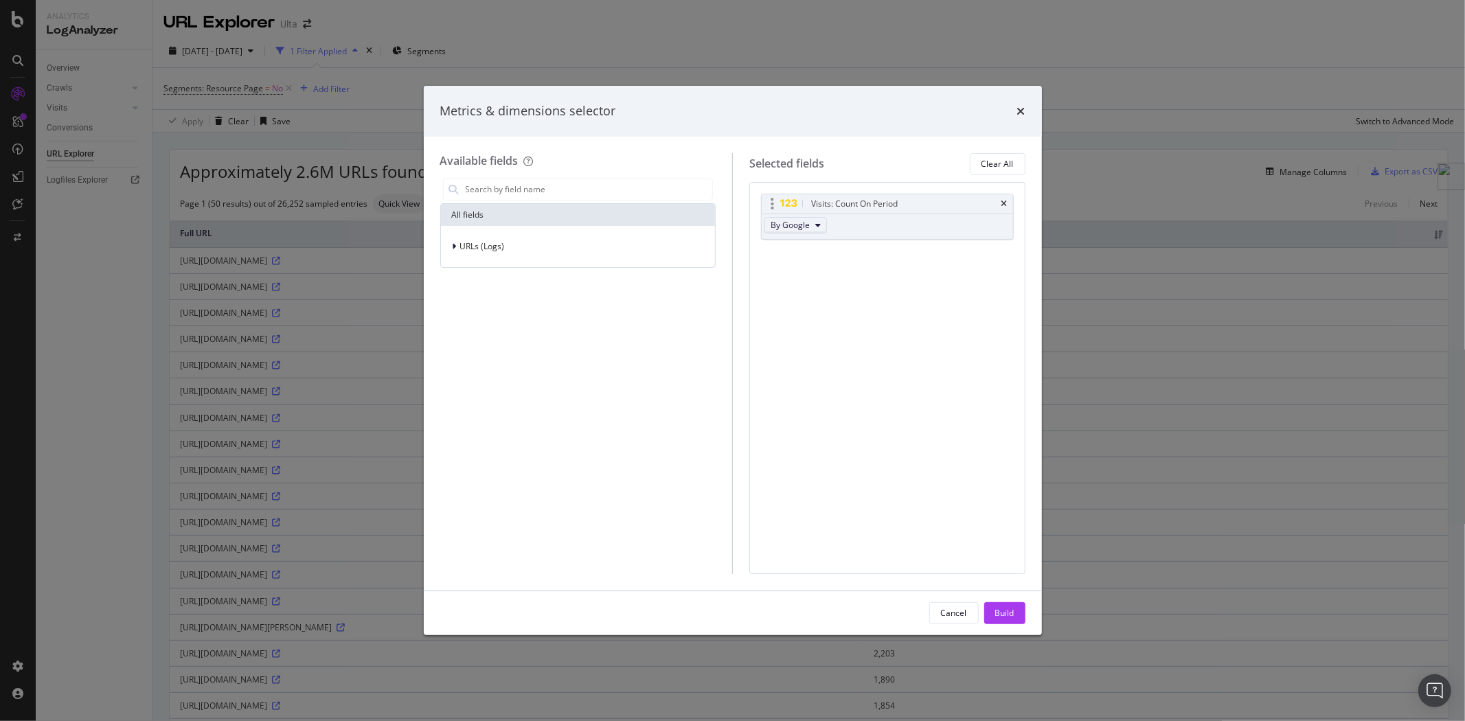
click at [818, 225] on icon "modal" at bounding box center [817, 225] width 5 height 8
click at [468, 245] on span "URLs (Logs)" at bounding box center [482, 246] width 45 height 12
click at [477, 335] on span "Visits" at bounding box center [478, 332] width 20 height 12
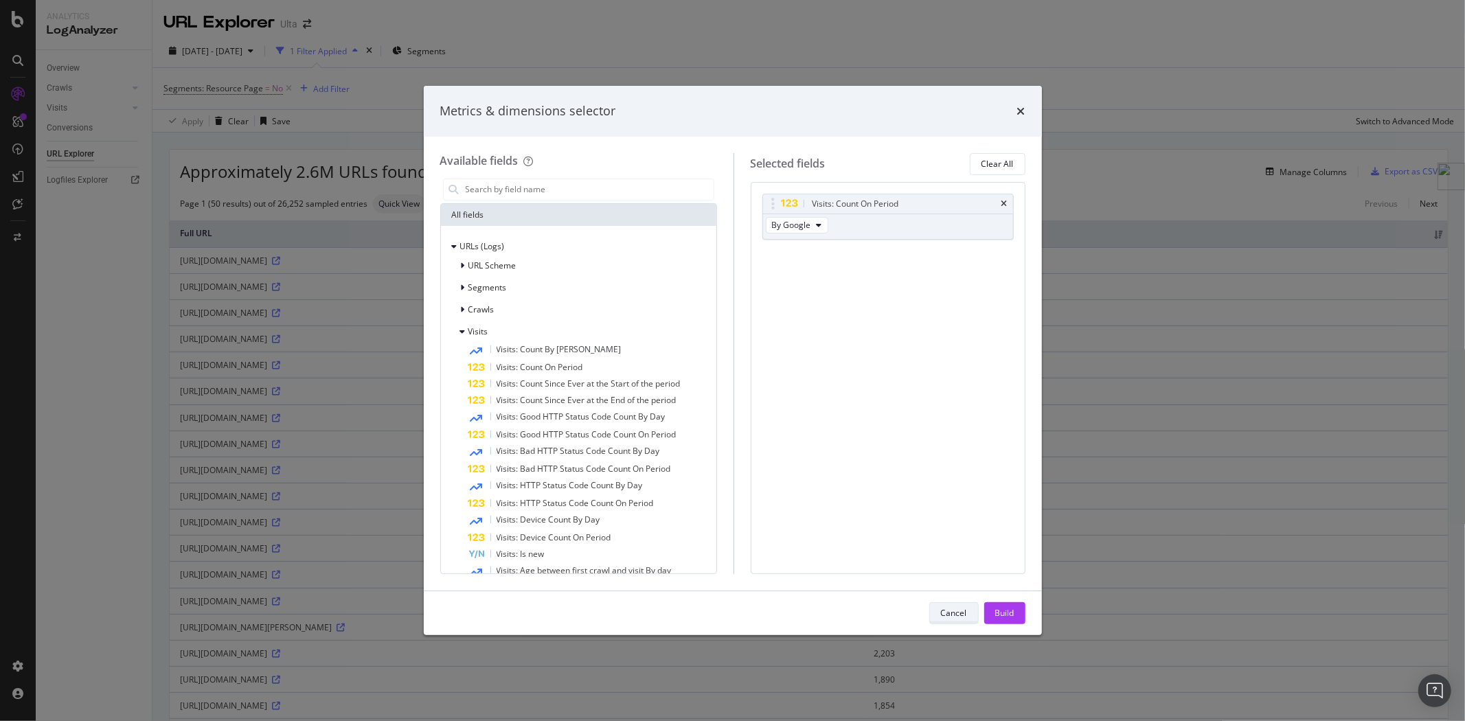
click at [953, 621] on div "Cancel" at bounding box center [954, 613] width 26 height 19
